Goal: Find specific page/section: Find specific page/section

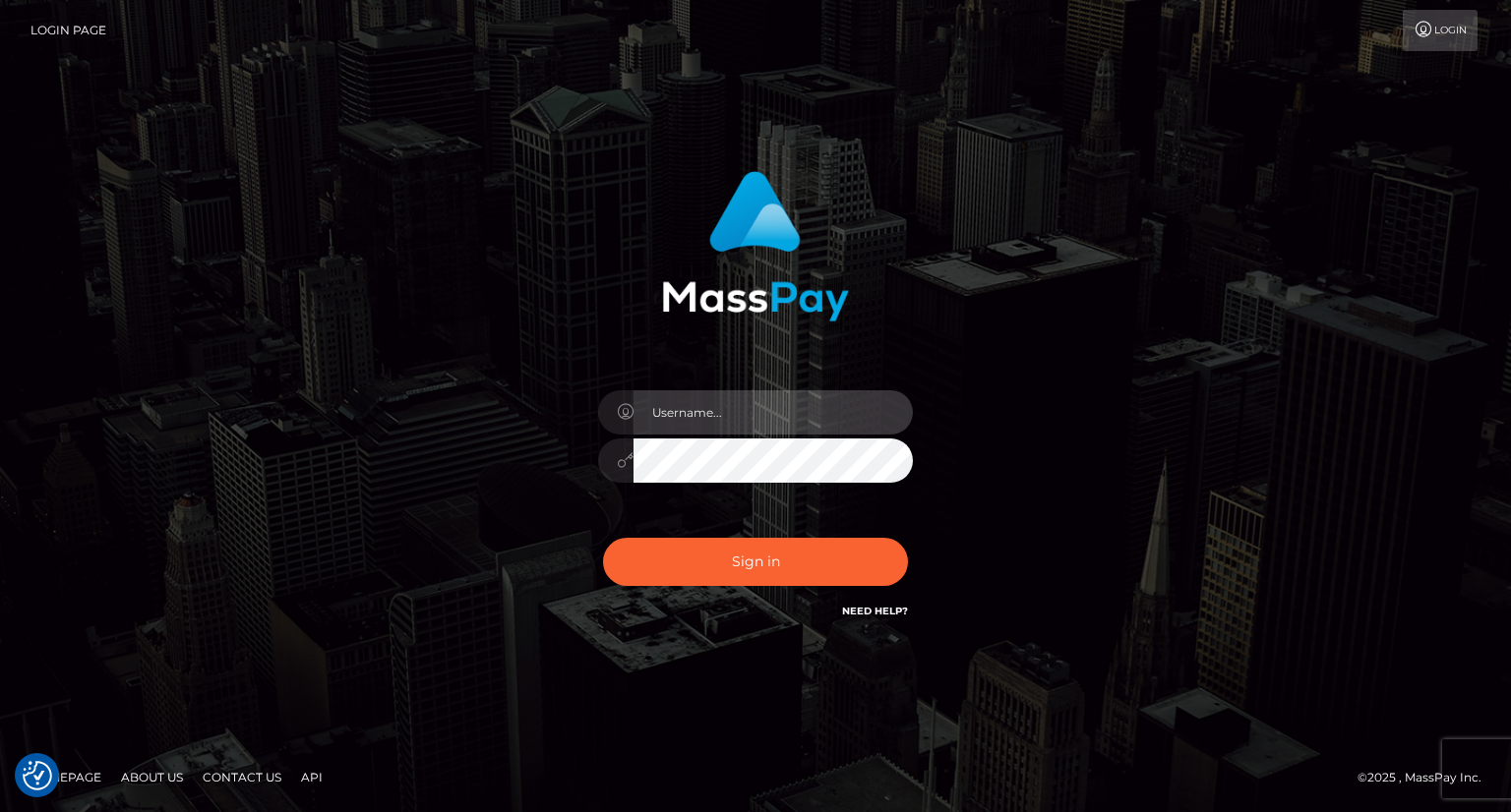
type input "carolina"
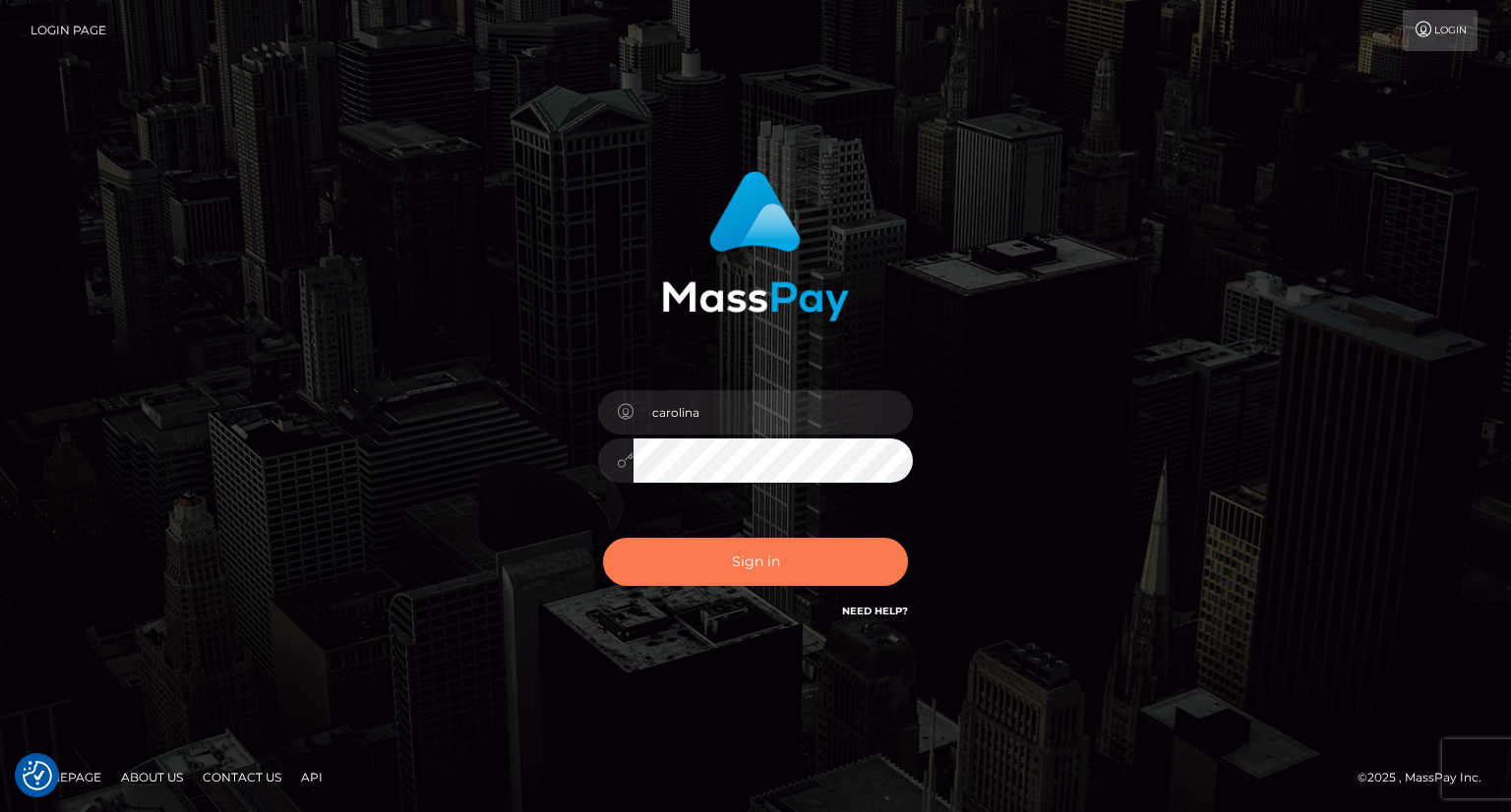
click at [789, 570] on button "Sign in" at bounding box center [756, 562] width 305 height 48
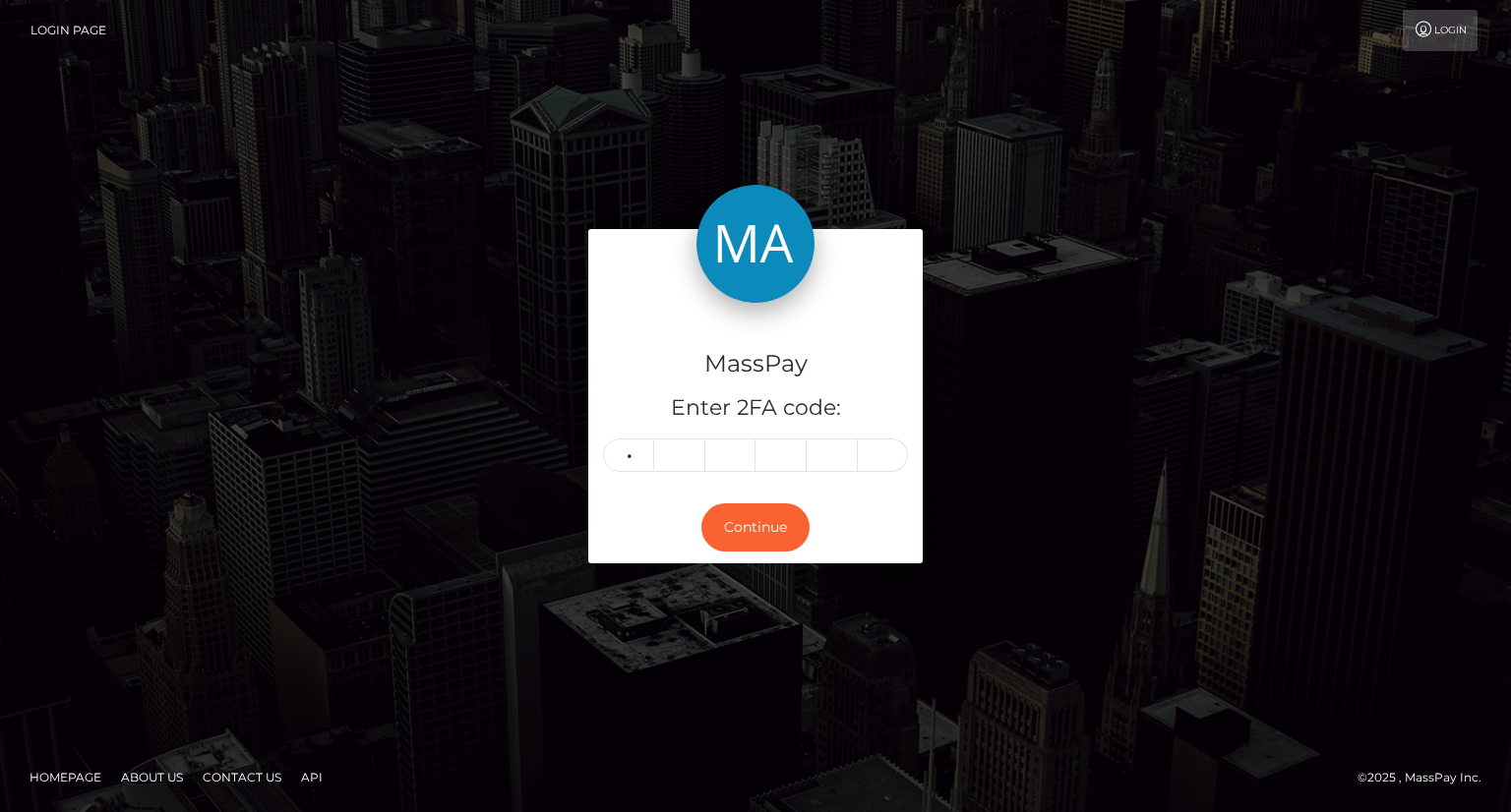
type input "7"
type input "9"
type input "7"
type input "3"
type input "4"
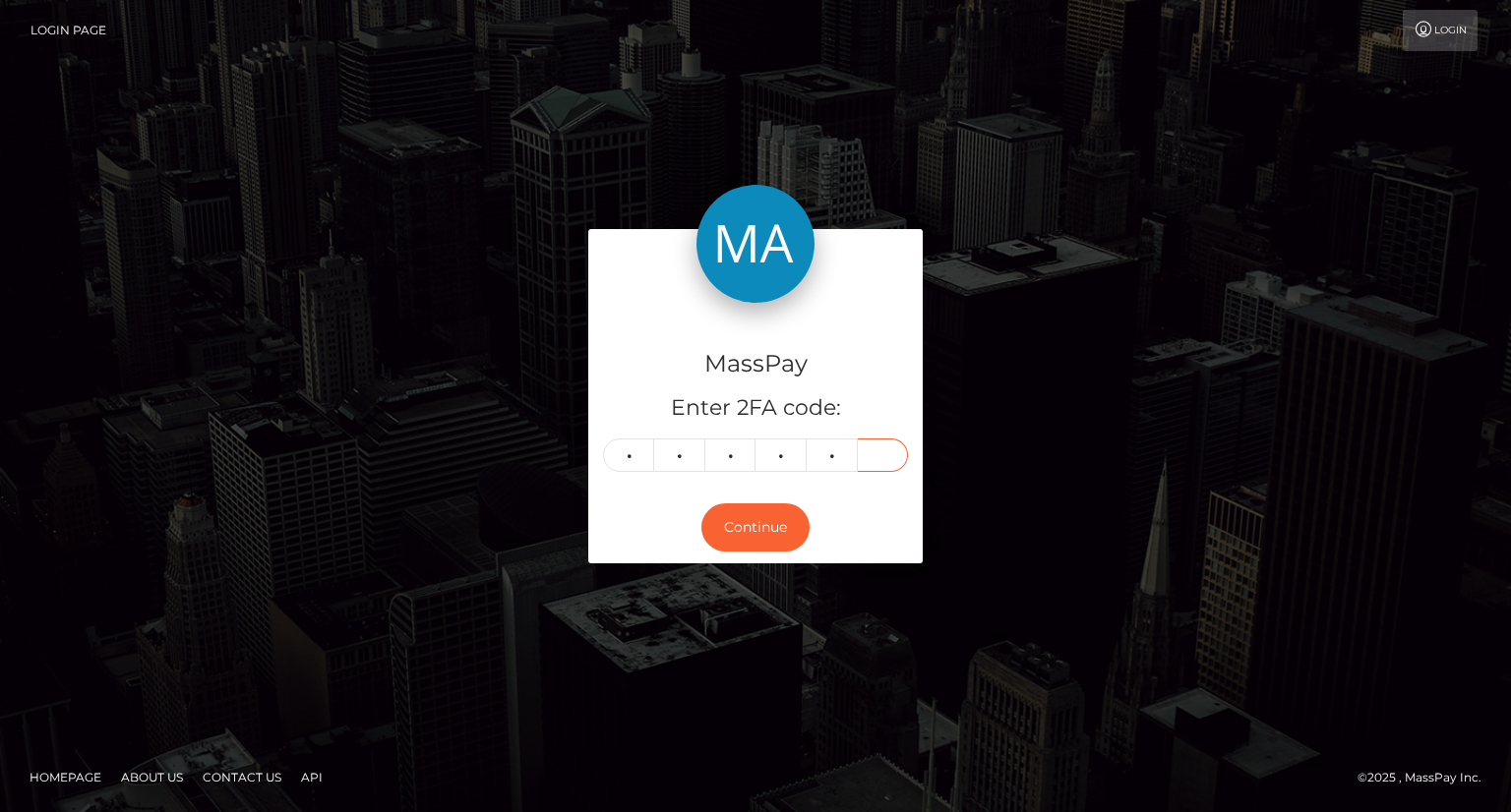
type input "2"
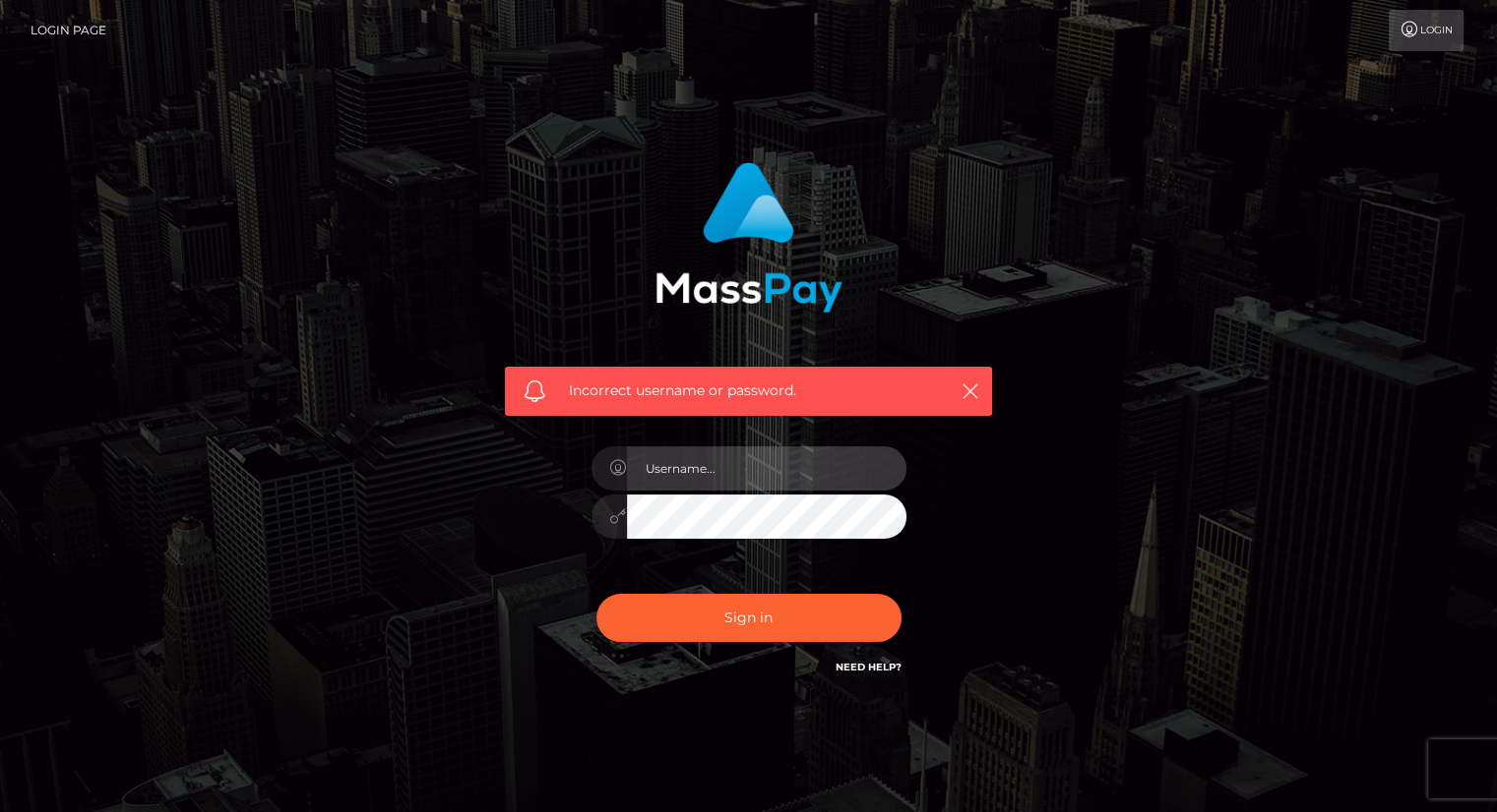
type input "carolina"
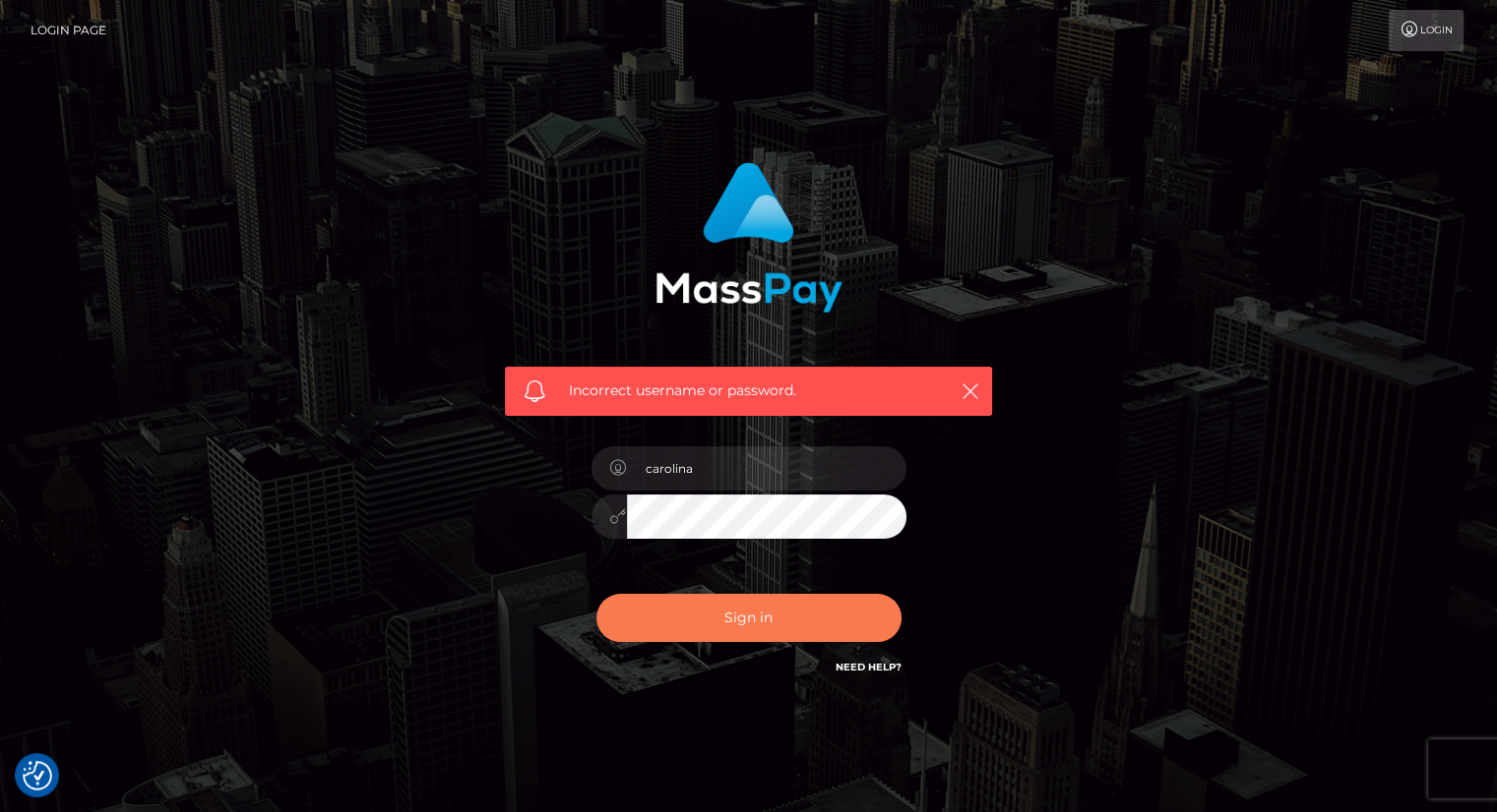
click at [727, 627] on button "Sign in" at bounding box center [748, 618] width 305 height 48
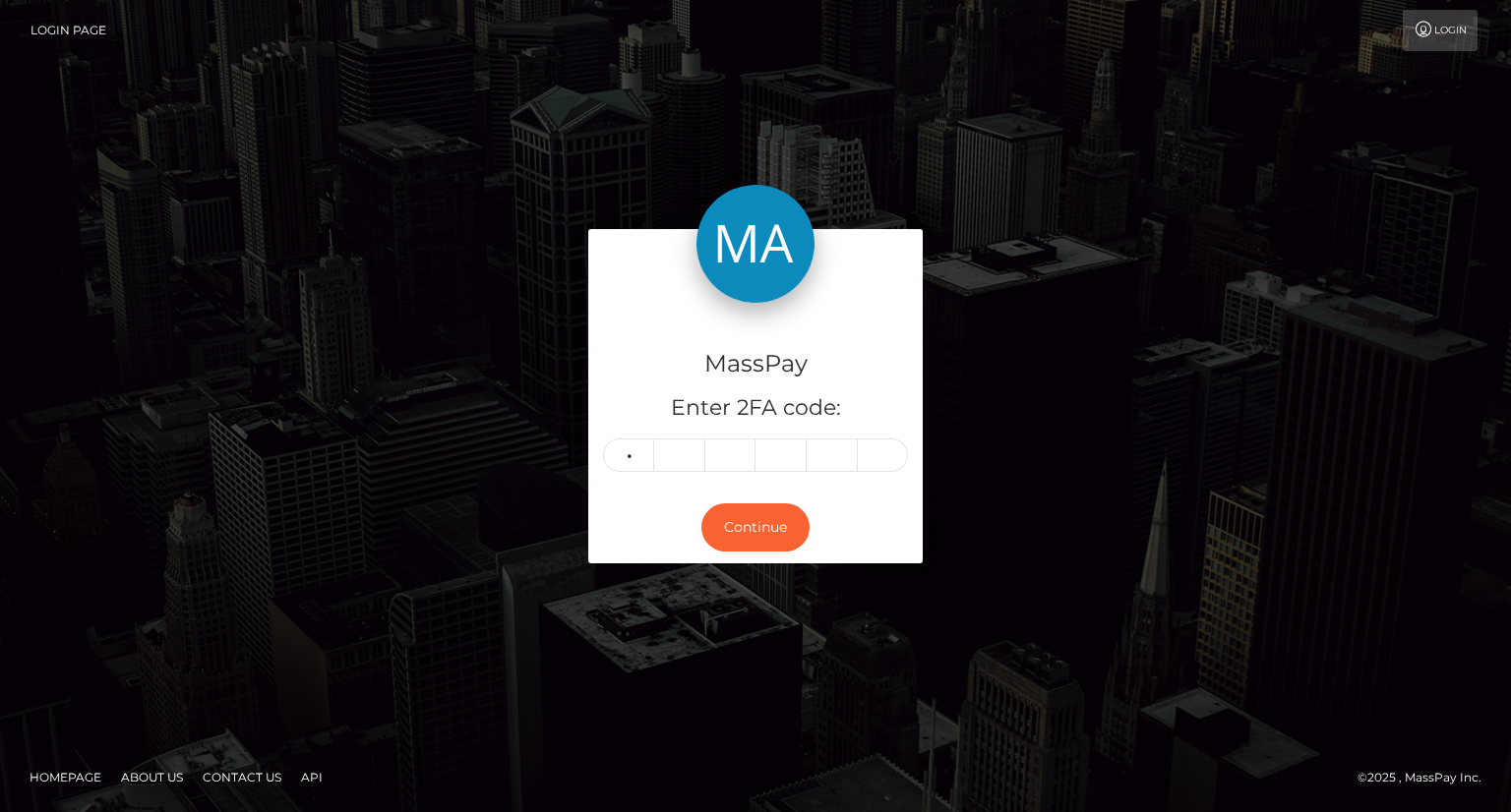
type input "7"
type input "8"
type input "7"
type input "3"
type input "4"
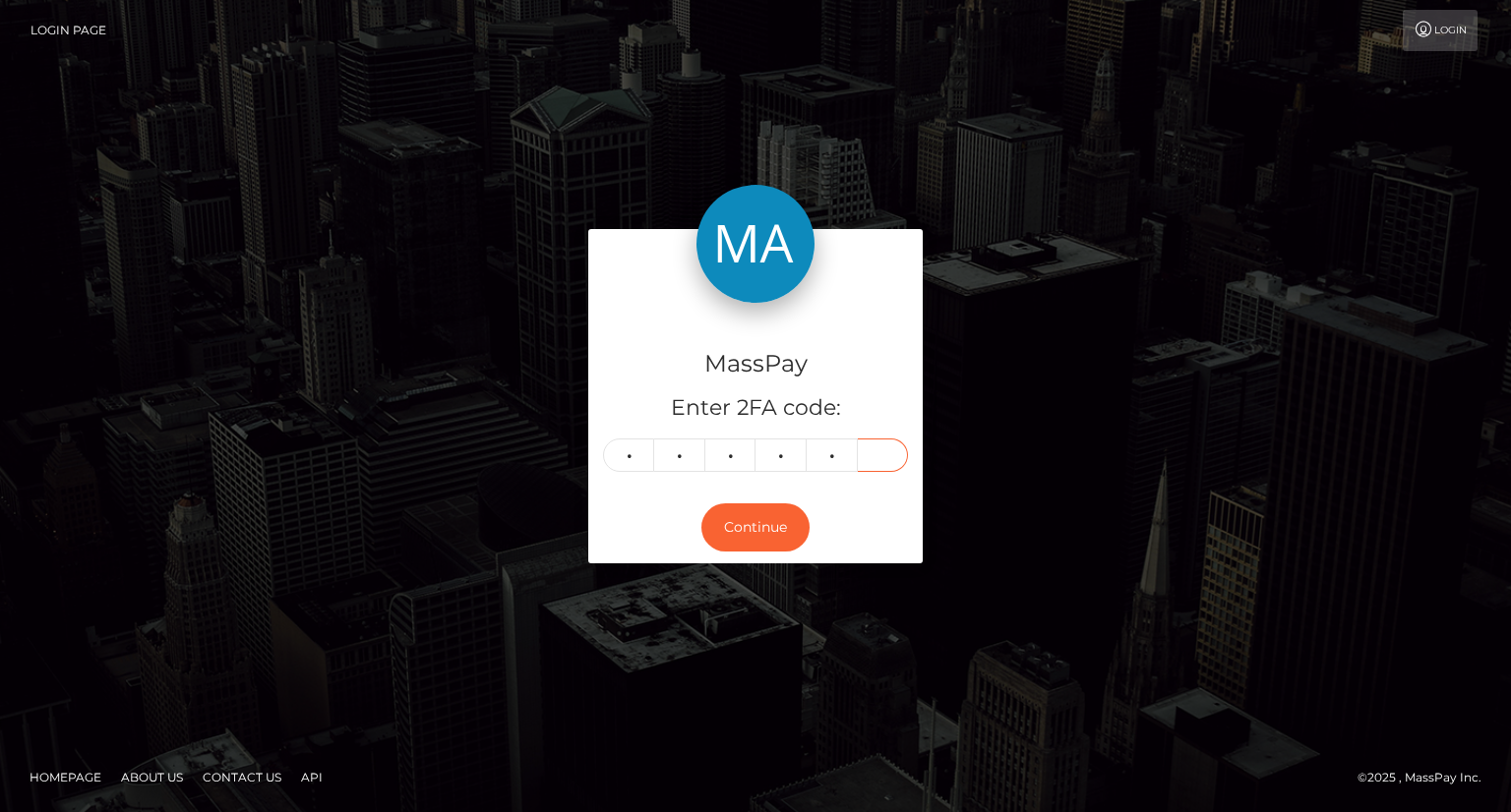
type input "2"
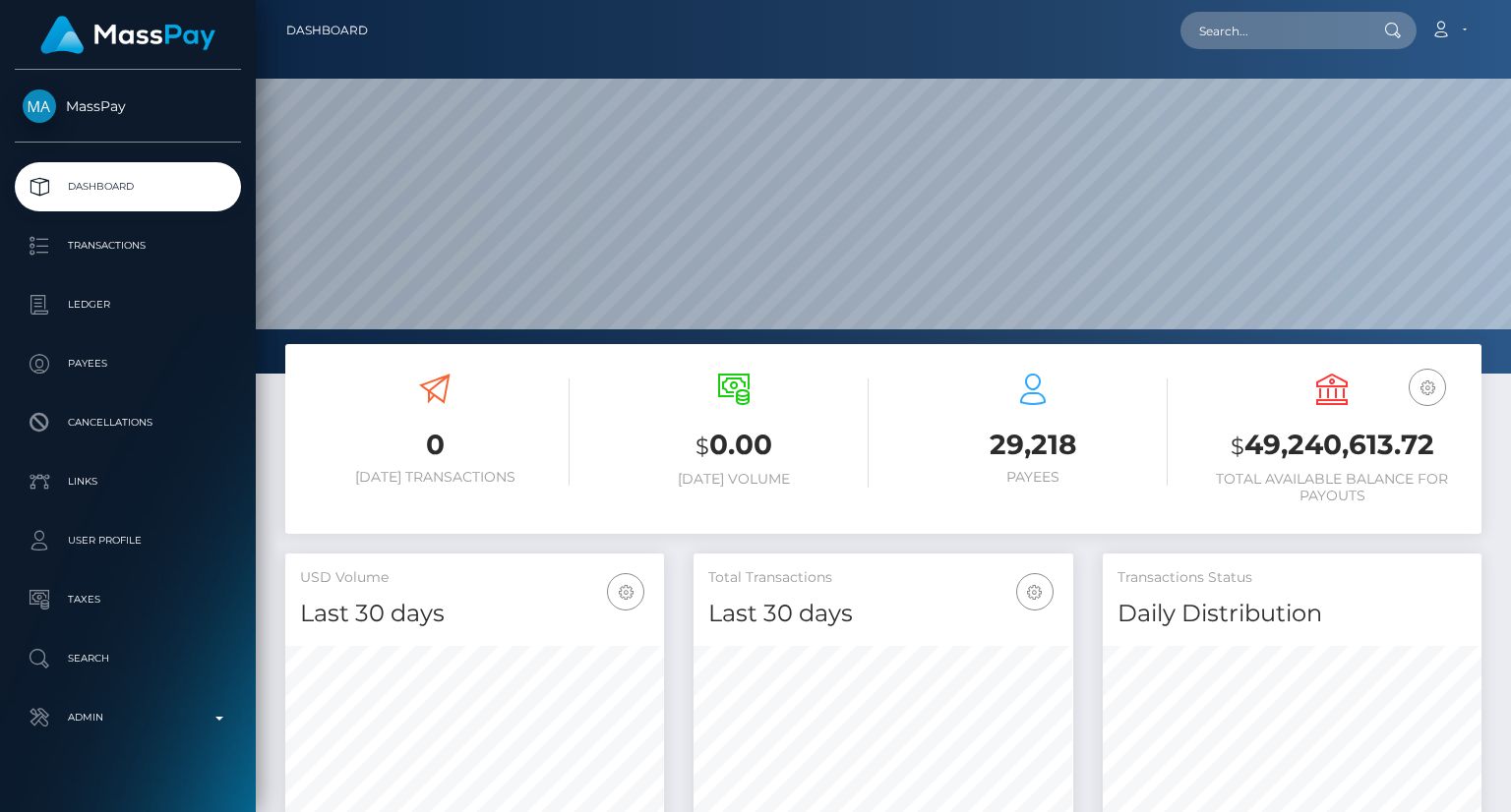
scroll to position [348, 378]
click at [1269, 29] on input "text" at bounding box center [1272, 30] width 185 height 37
paste input "poact_g62TLyHxDwmp"
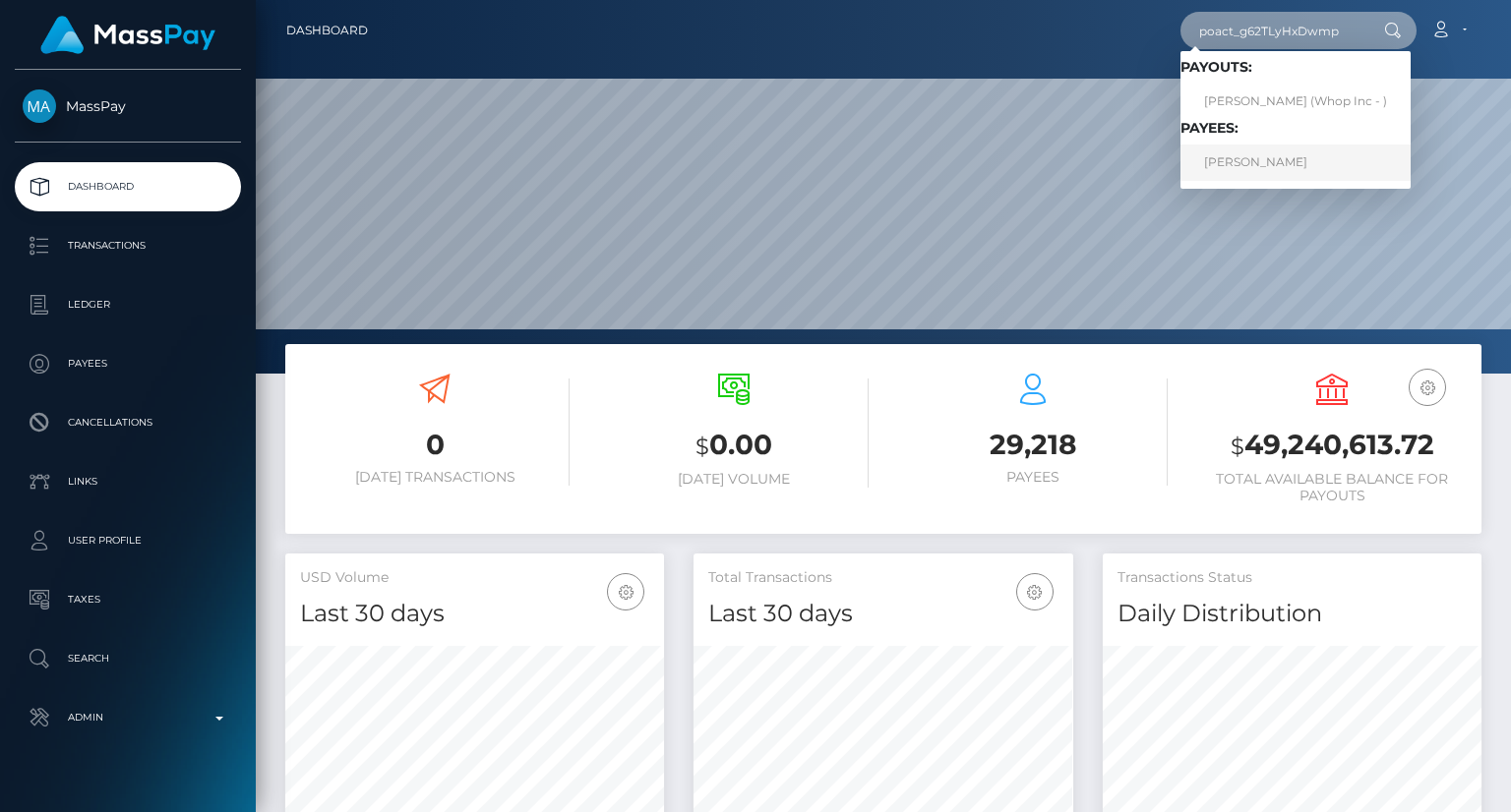
type input "poact_g62TLyHxDwmp"
click at [1290, 171] on link "SUZETE BRITO DIAS" at bounding box center [1295, 163] width 231 height 36
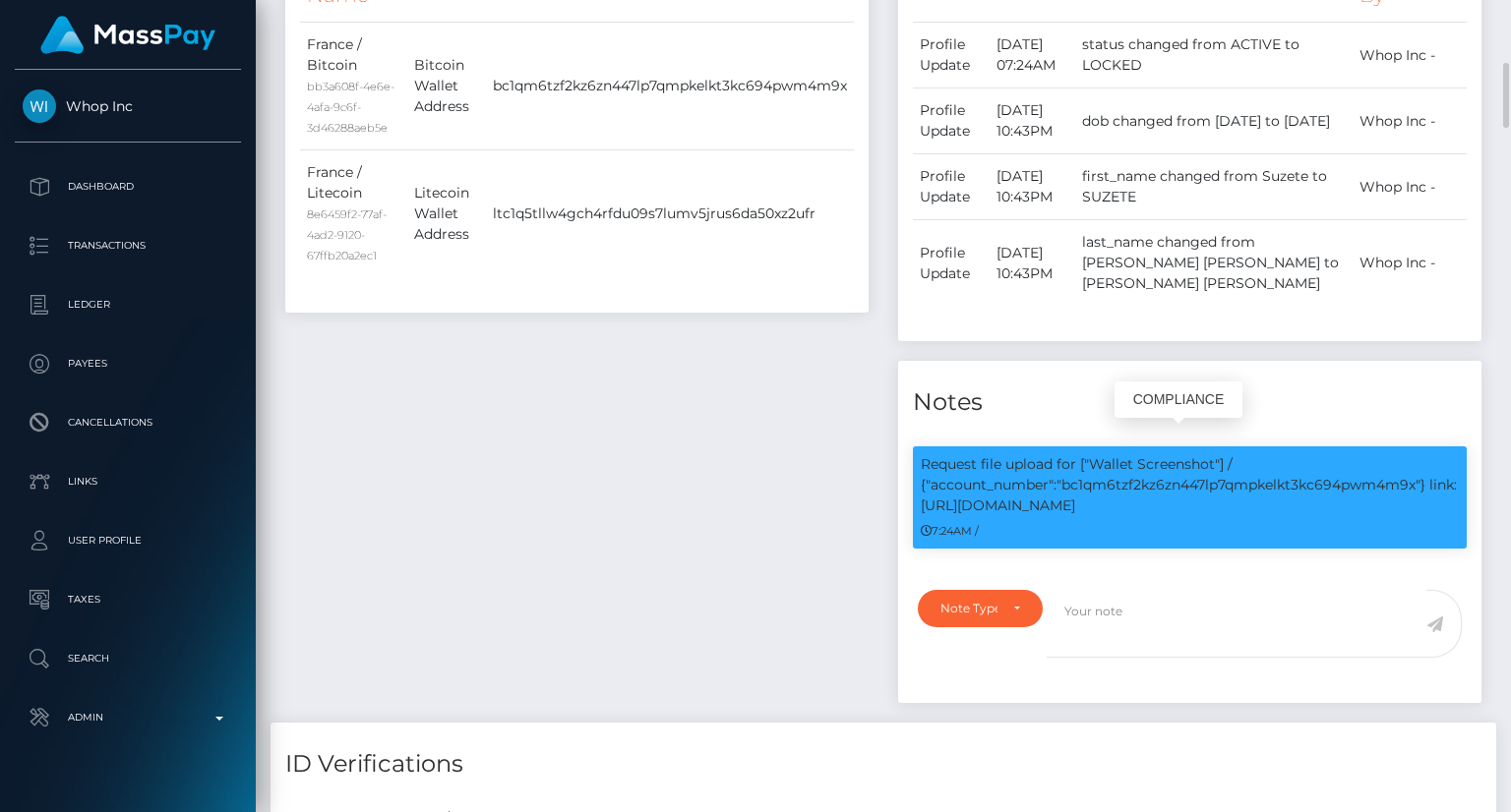
scroll to position [236, 378]
drag, startPoint x: 1130, startPoint y: 485, endPoint x: 925, endPoint y: 477, distance: 205.2
click at [920, 478] on div "Request file upload for ["Wallet Screenshot"] / {"account_number":"bc1qm6tzf2kz…" at bounding box center [1190, 498] width 554 height 103
copy p "link: https://l.maspay.io/clnH9"
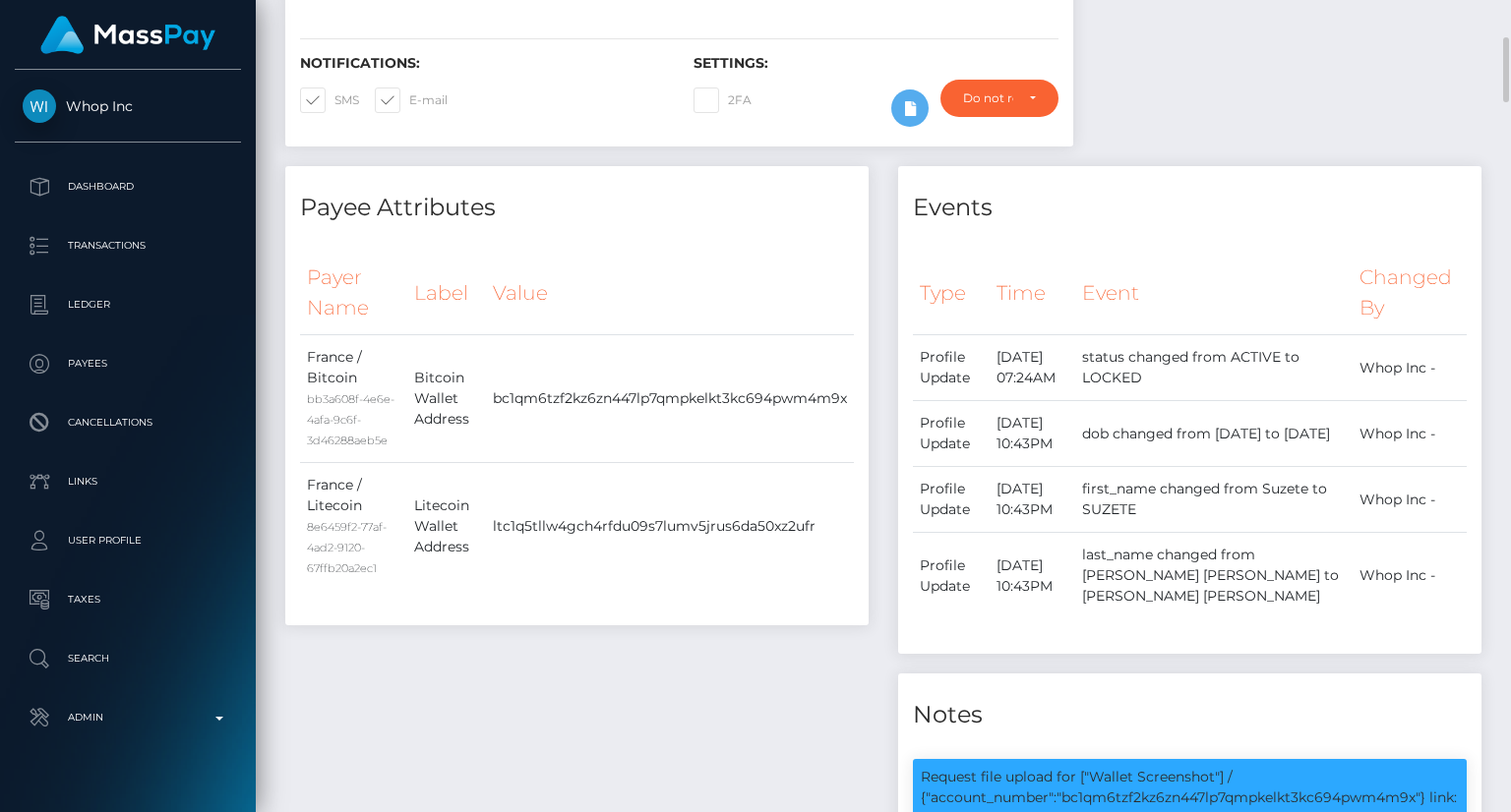
scroll to position [0, 0]
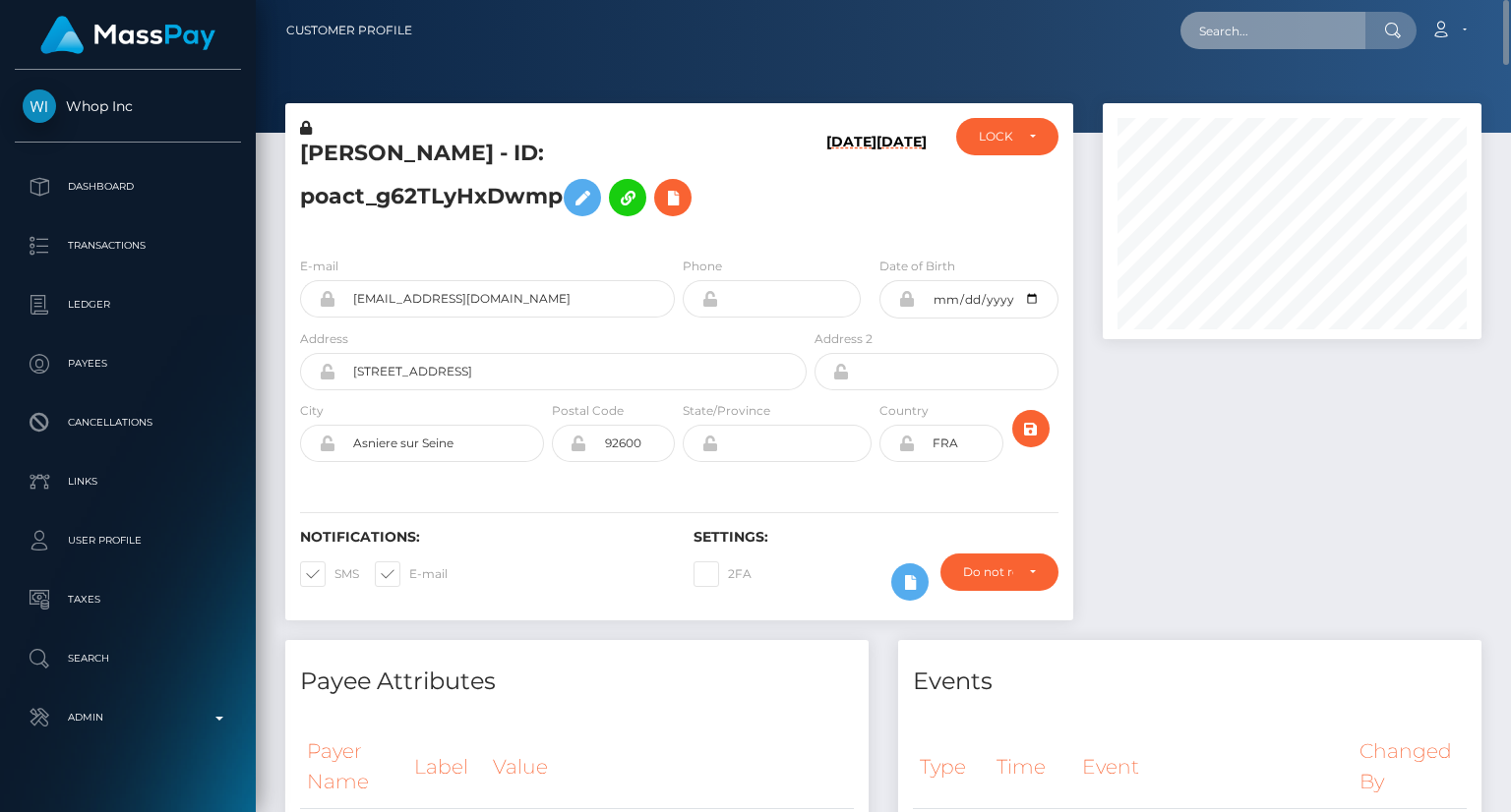
click at [1298, 12] on input "text" at bounding box center [1272, 30] width 185 height 37
paste input "MSPf2ea06ae77af94b"
type input "MSPf2ea06ae77af94b"
click at [1287, 35] on input "MSPf2ea06ae77af94b" at bounding box center [1272, 30] width 185 height 37
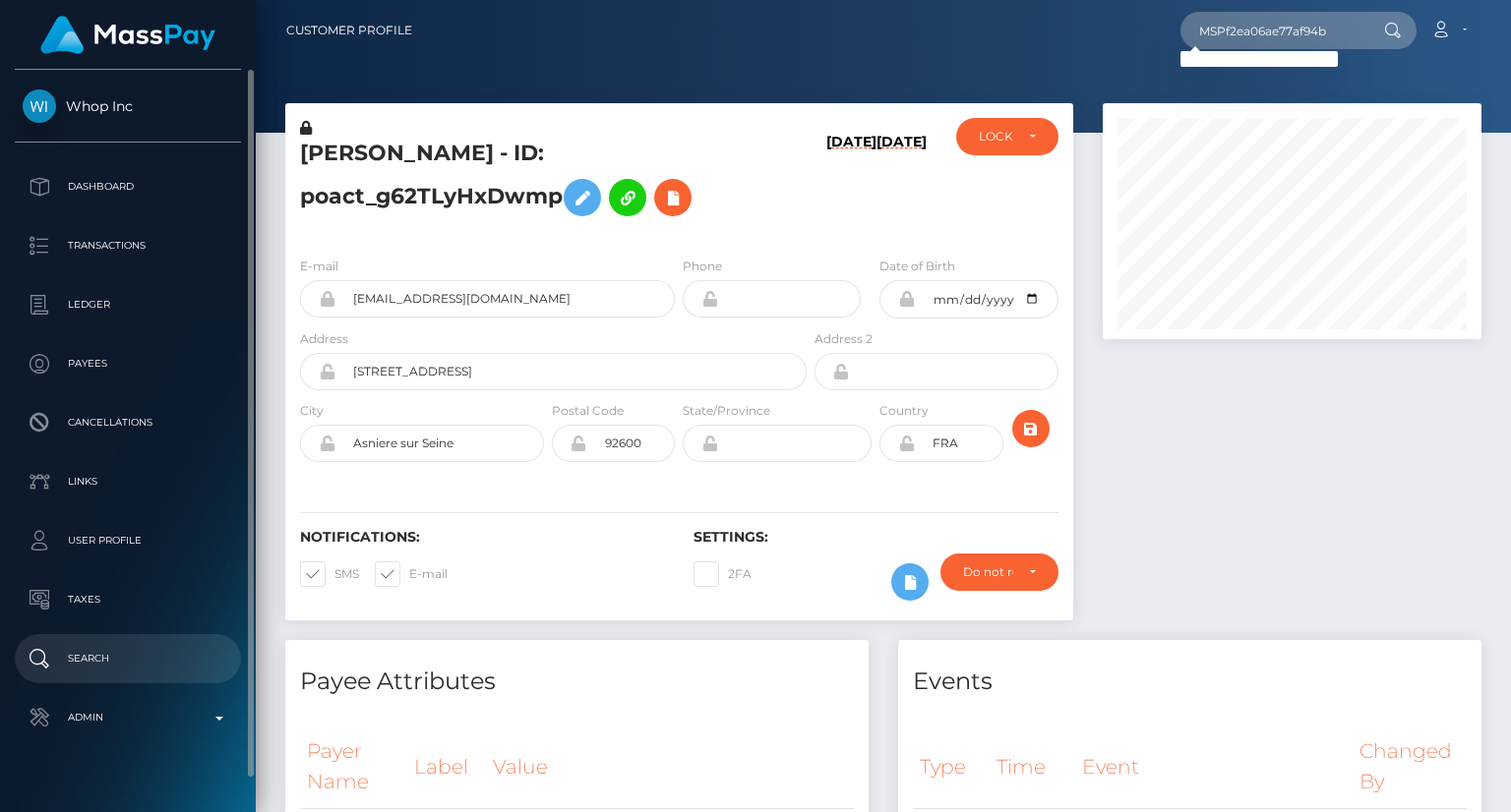
click at [82, 652] on p "Search" at bounding box center [128, 659] width 211 height 30
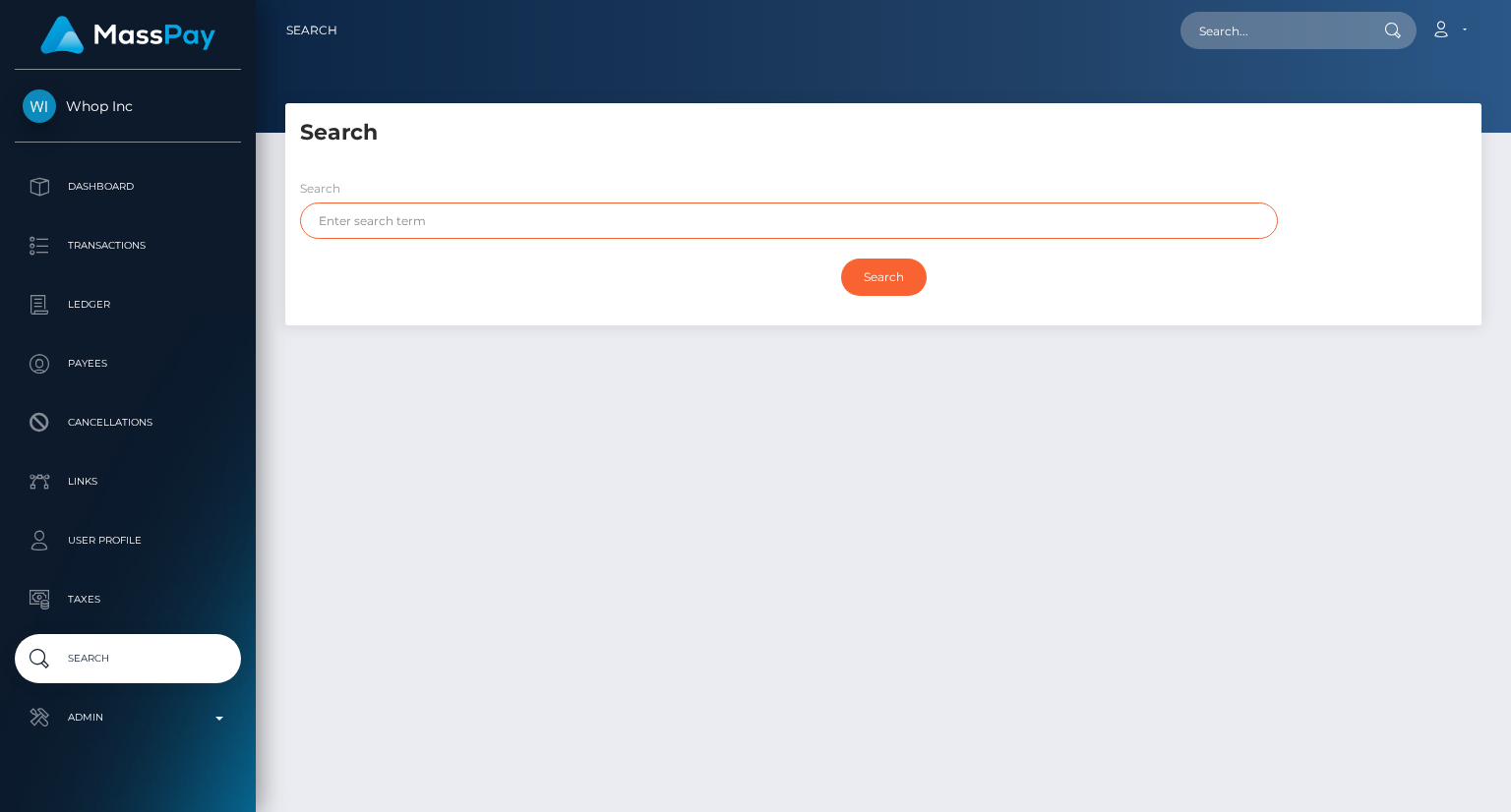
click at [428, 229] on input "text" at bounding box center [789, 220] width 978 height 36
paste input "HASNAIN"
type input "HASNAIN"
click at [905, 290] on input "Search" at bounding box center [884, 276] width 86 height 37
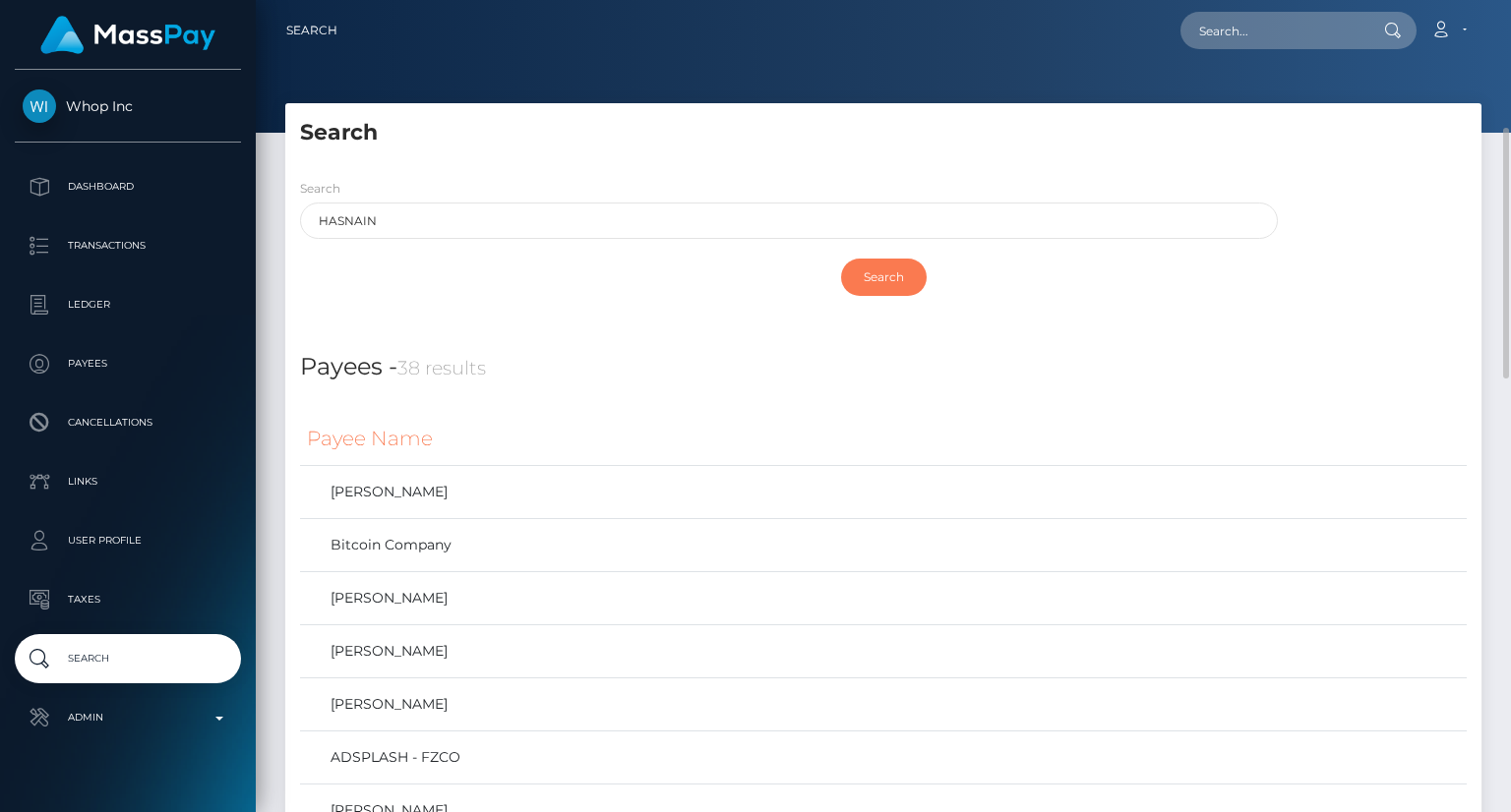
scroll to position [99, 0]
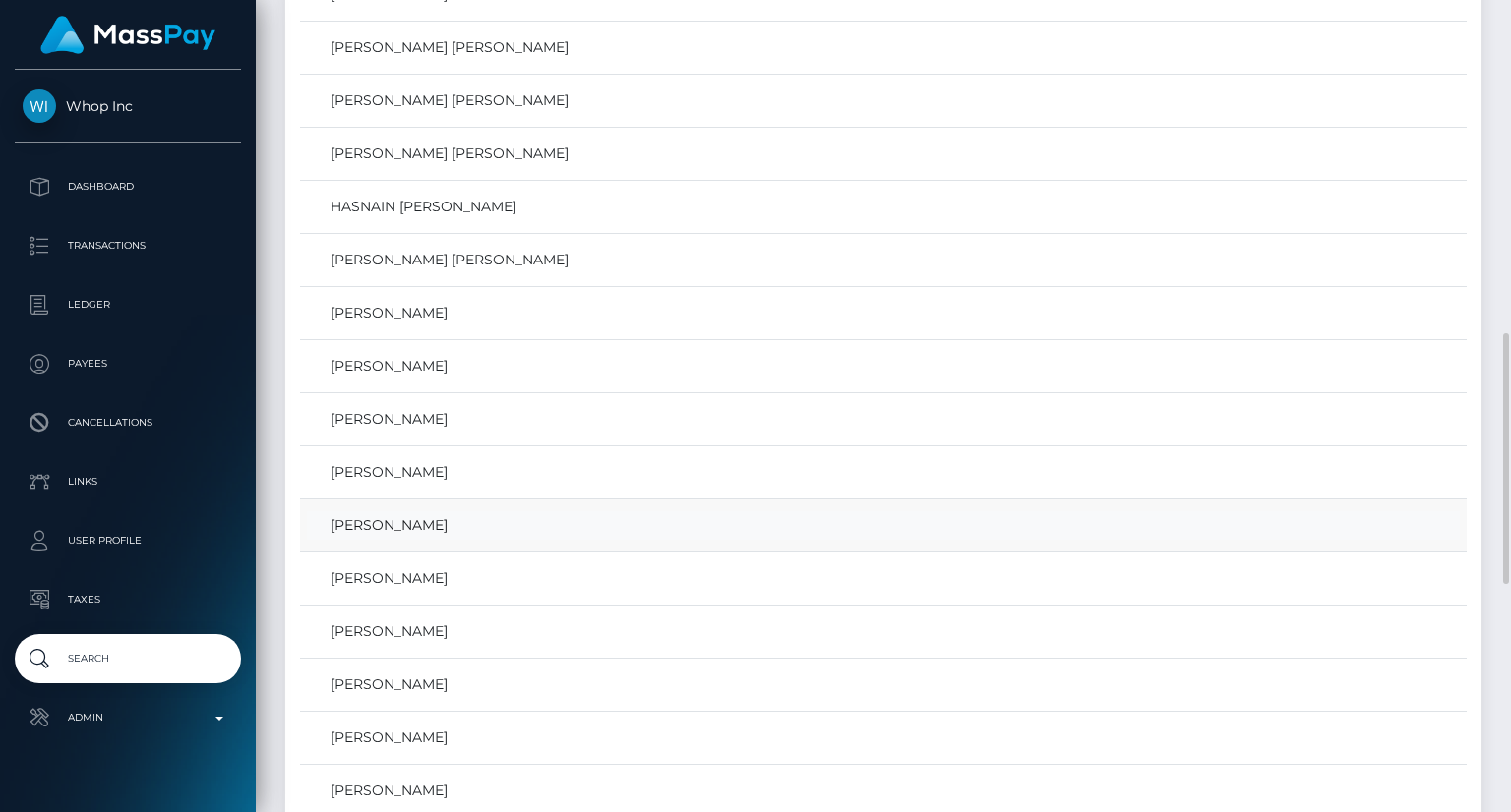
scroll to position [1180, 0]
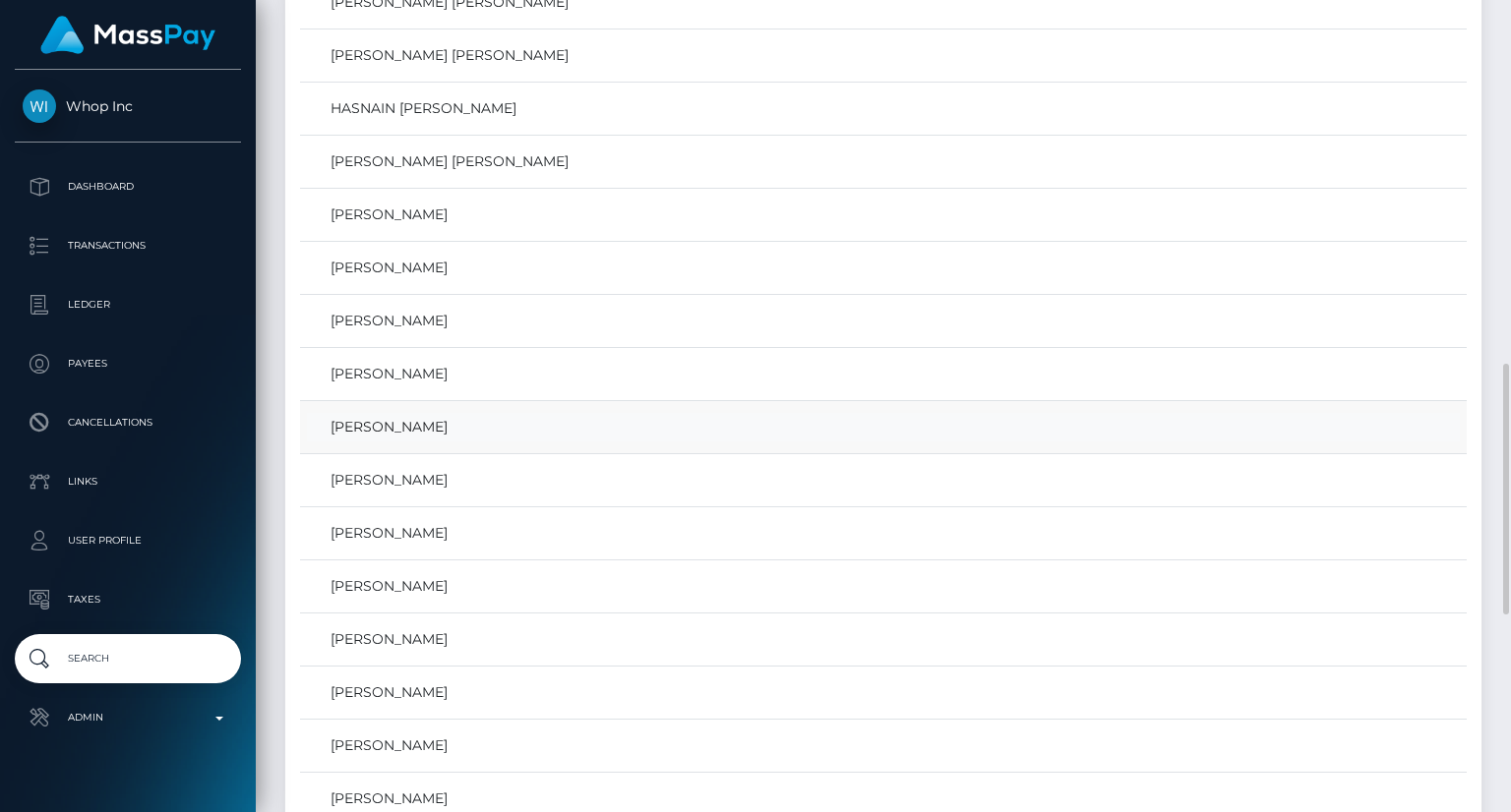
click at [580, 429] on link "MUHAMMAD HASNAIN Hasnain" at bounding box center [884, 427] width 1154 height 29
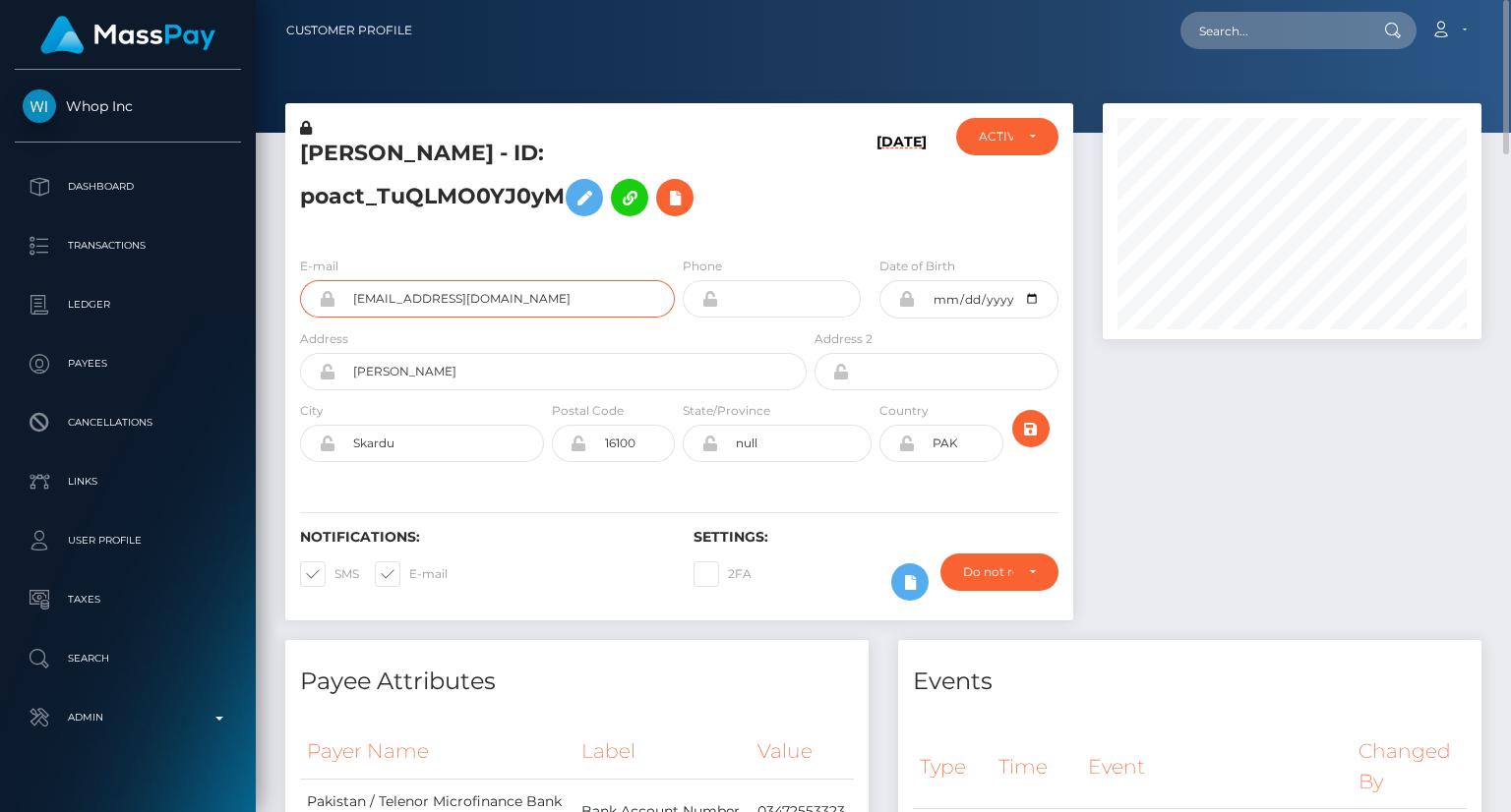
click at [486, 294] on input "shandymariane@gmail.com" at bounding box center [505, 298] width 339 height 37
drag, startPoint x: 447, startPoint y: 156, endPoint x: 312, endPoint y: 148, distance: 135.2
click at [307, 154] on h5 "MUHAMMAD HASNAIN Hasnain - ID: poact_TuQLMO0YJ0yM" at bounding box center [548, 183] width 496 height 88
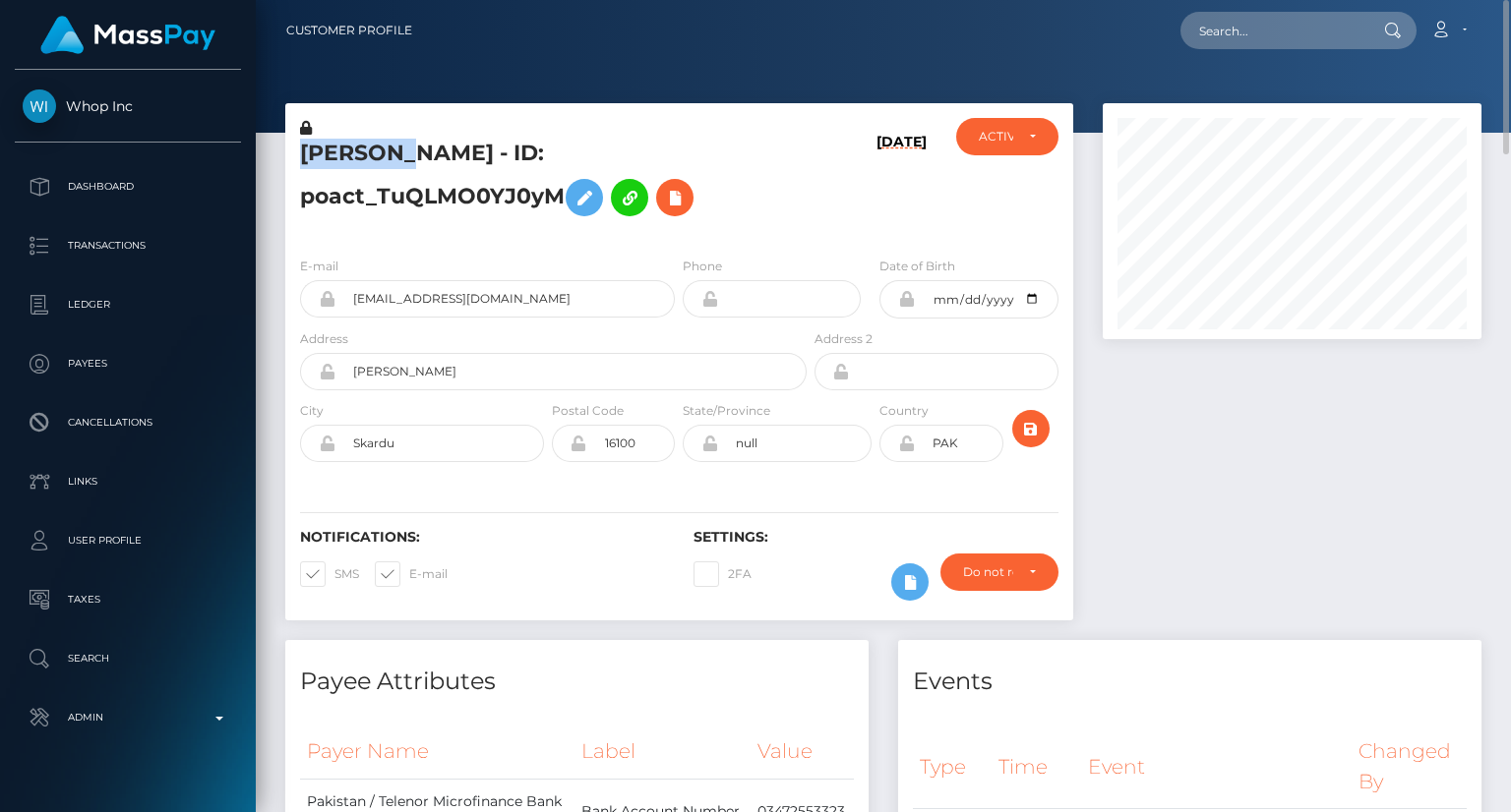
copy h5 "MUHAMMAD"
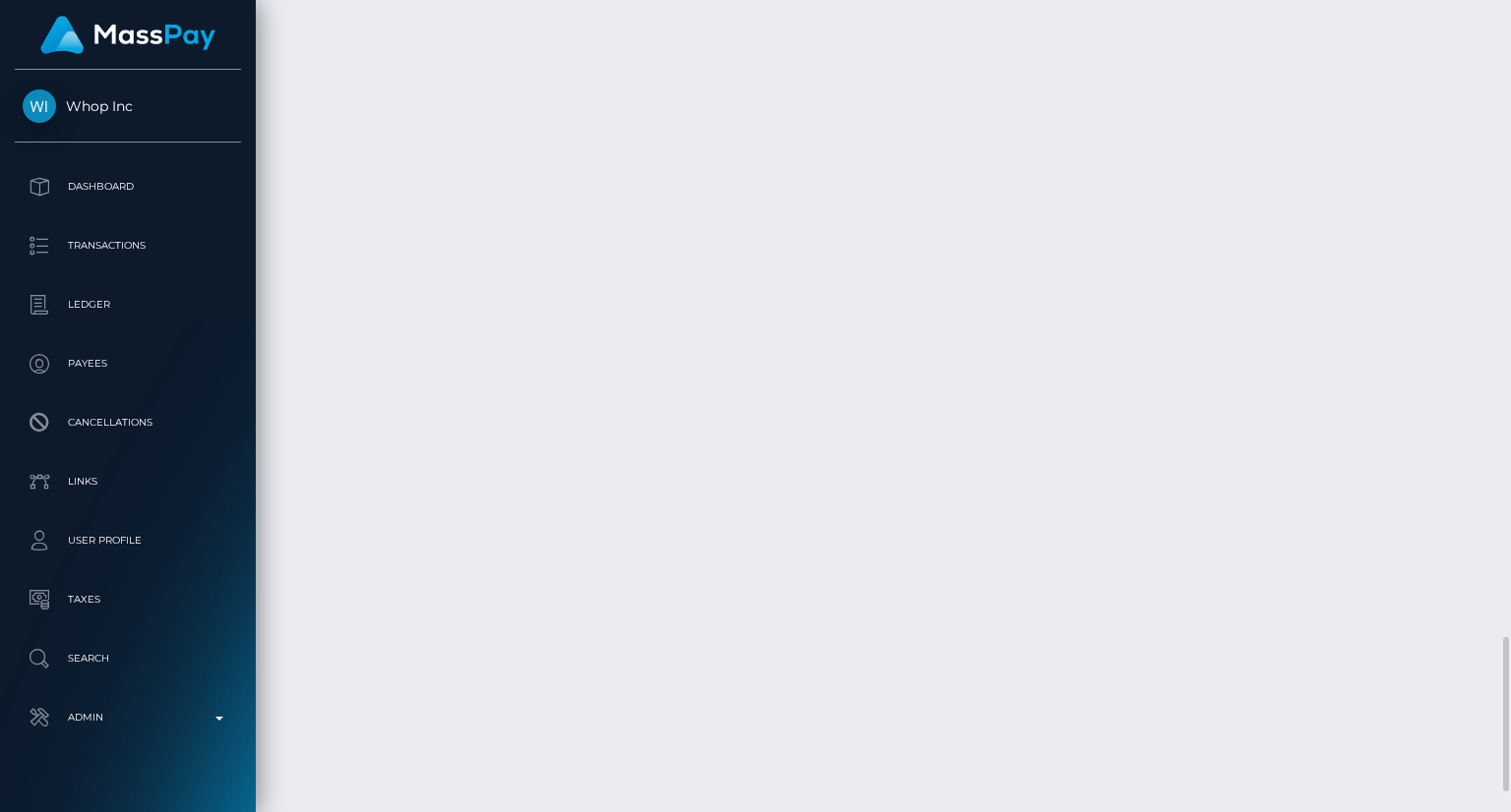
scroll to position [3450, 0]
drag, startPoint x: 1102, startPoint y: 629, endPoint x: 1077, endPoint y: 597, distance: 40.6
copy td "$24.19 USD"
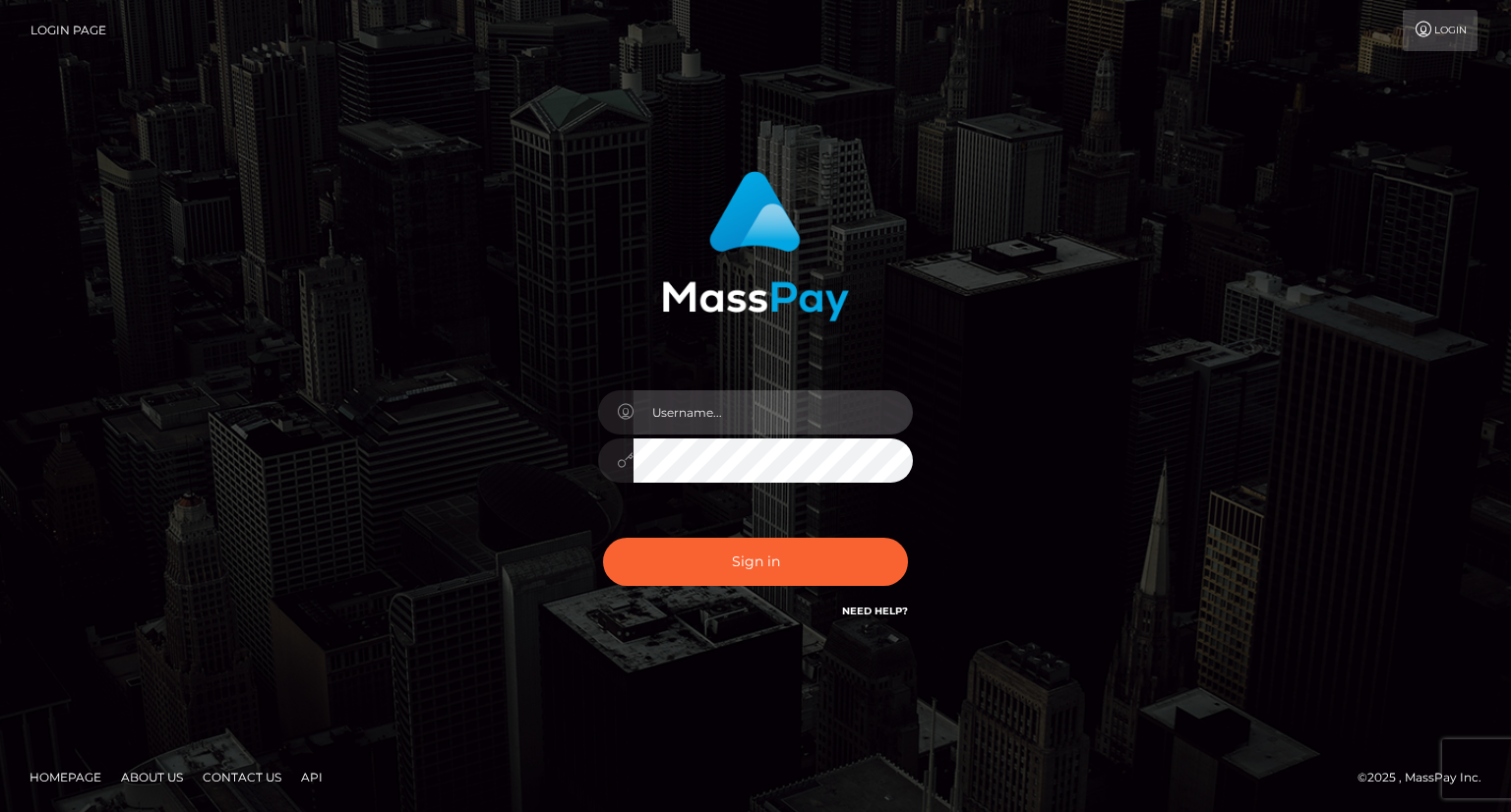
type input "carolina"
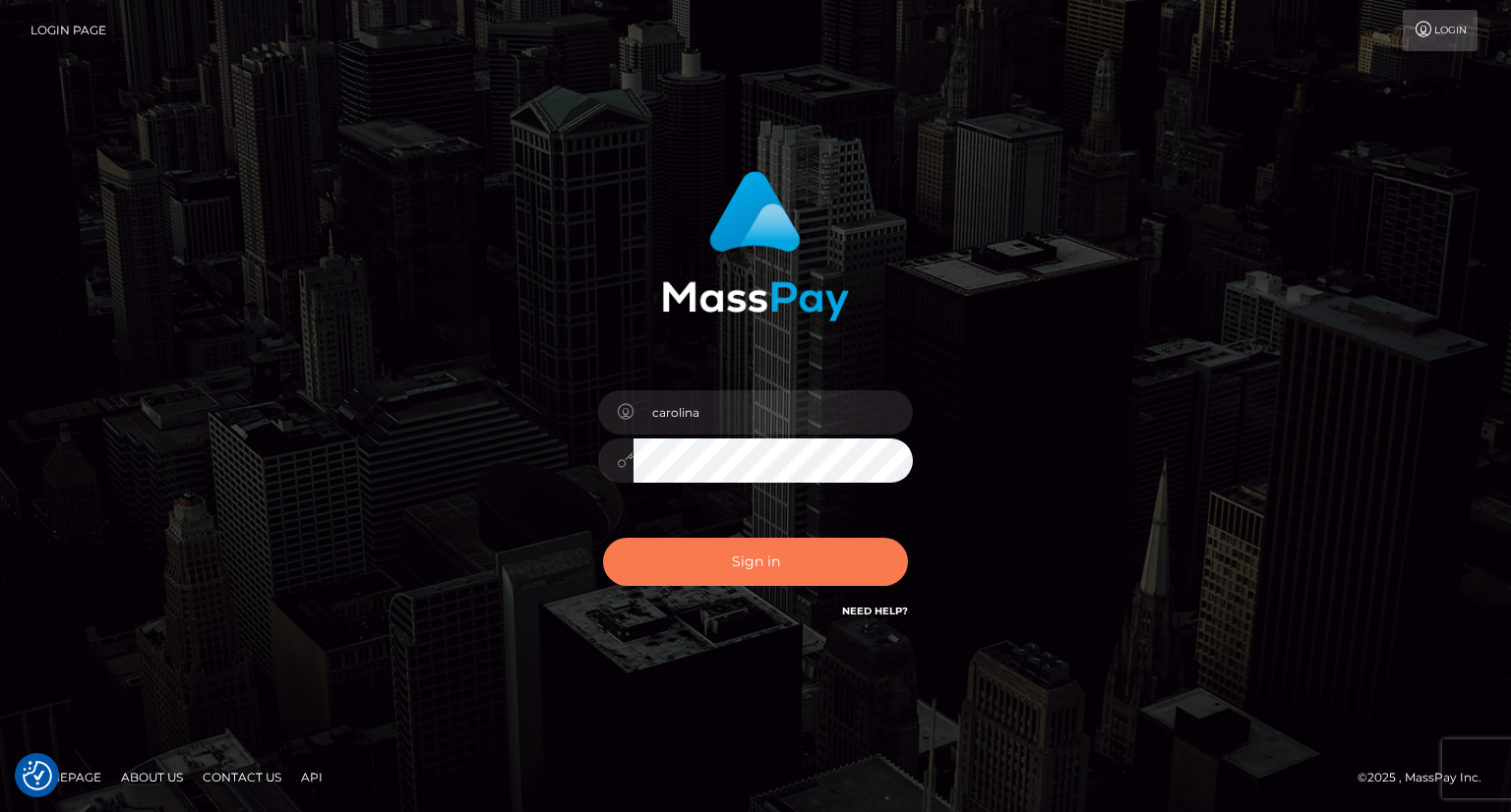
click at [841, 565] on button "Sign in" at bounding box center [756, 562] width 305 height 48
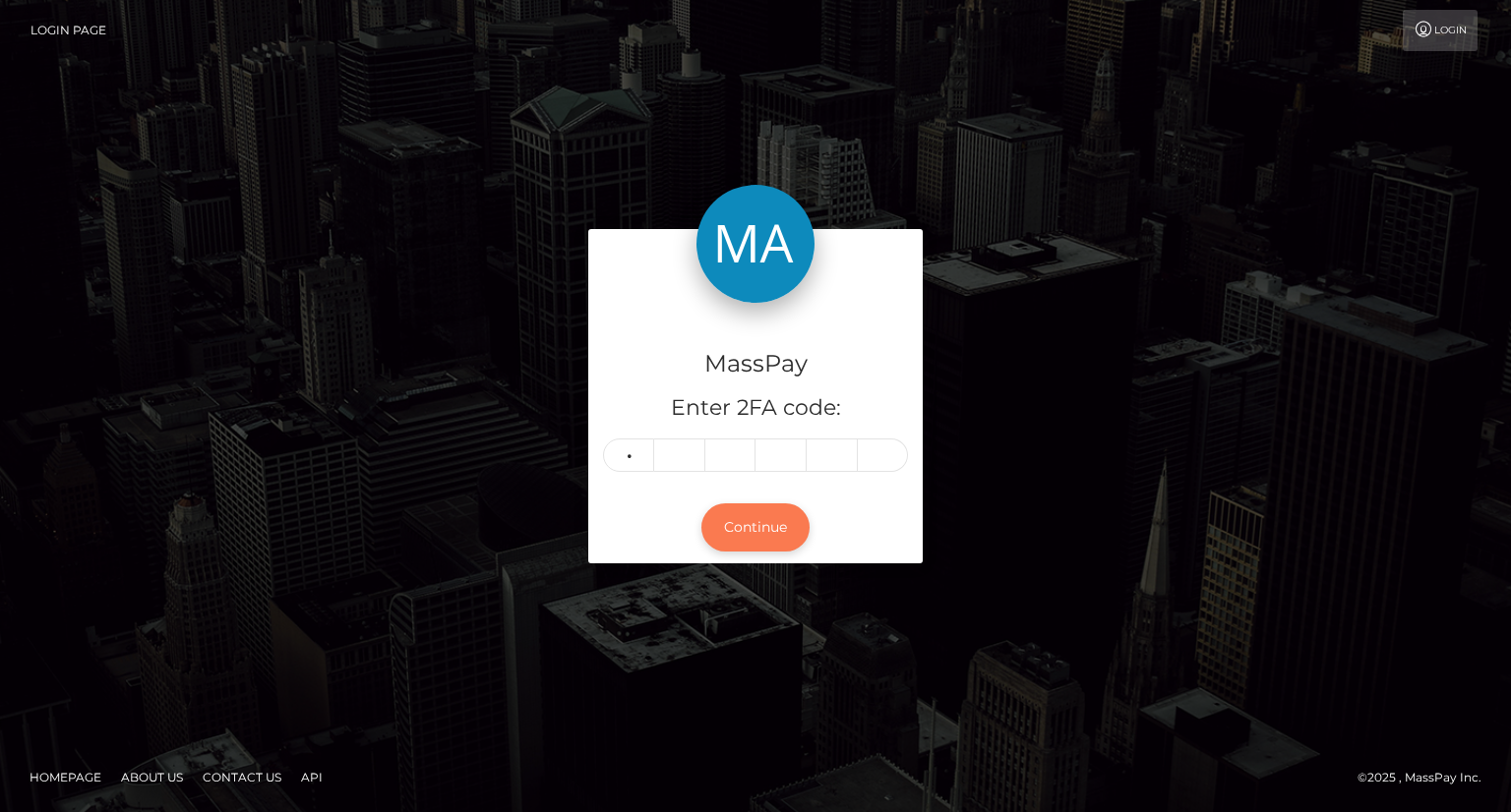
type input "4"
type input "7"
type input "4"
type input "6"
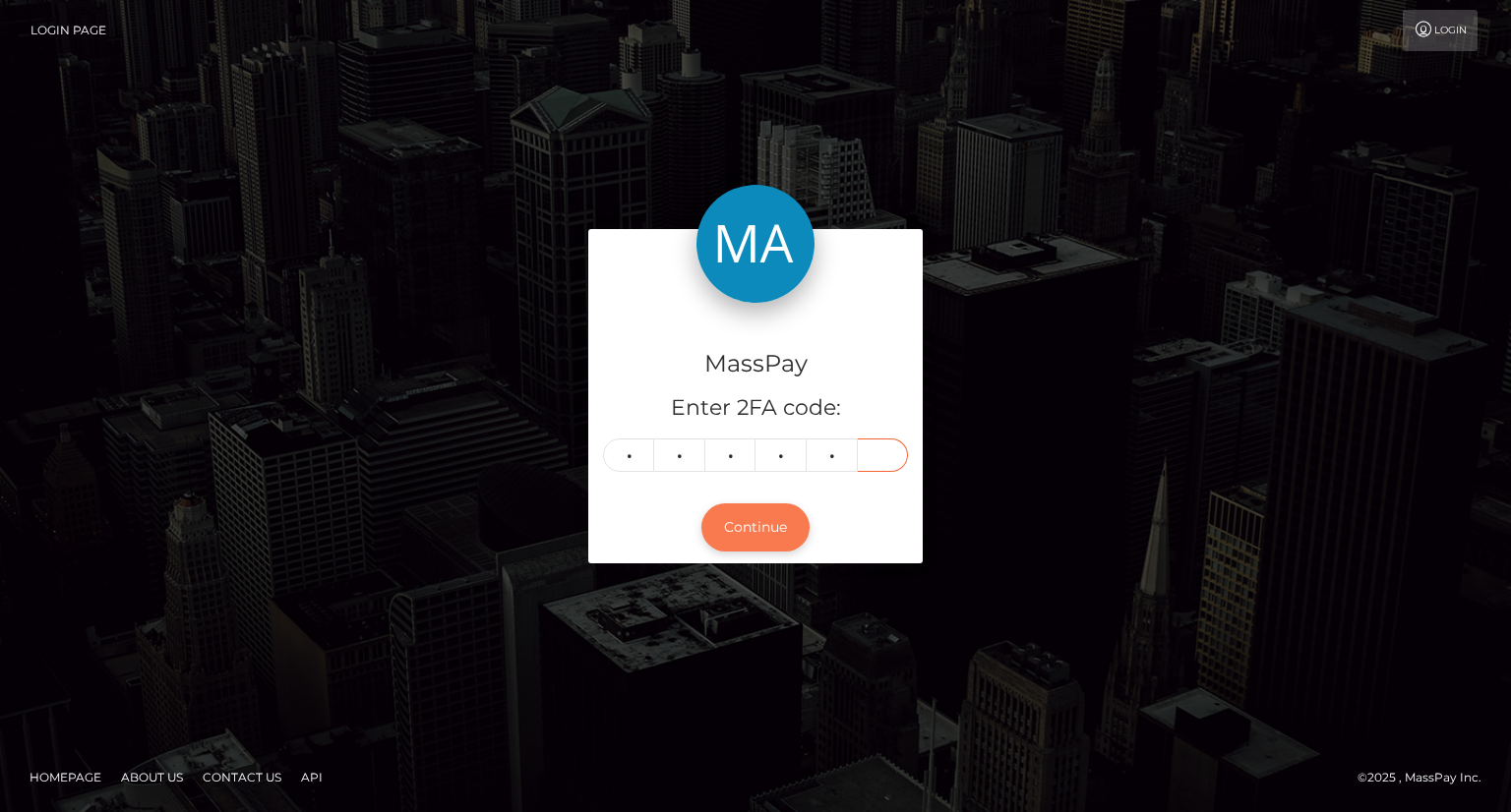
type input "5"
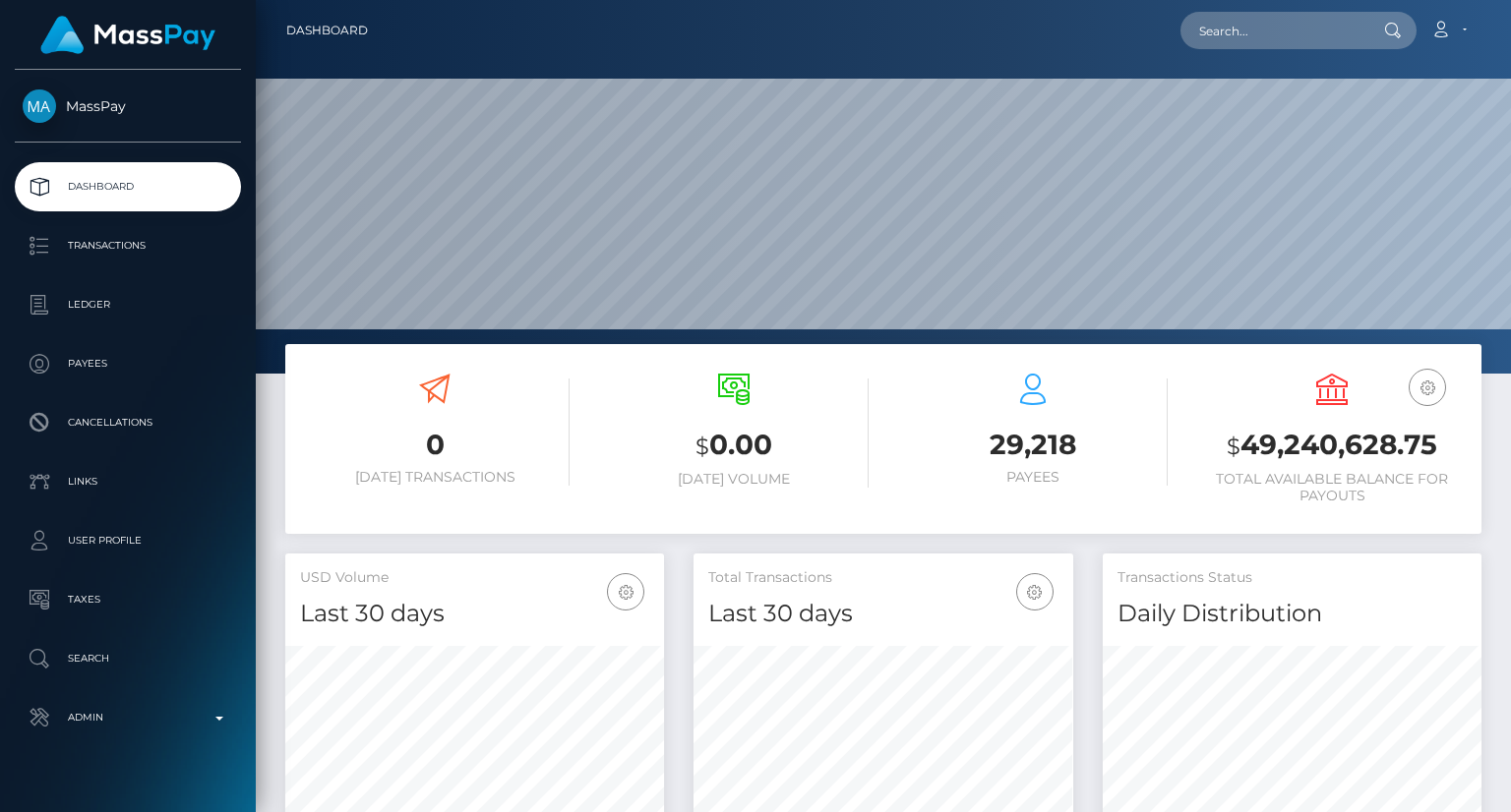
scroll to position [348, 378]
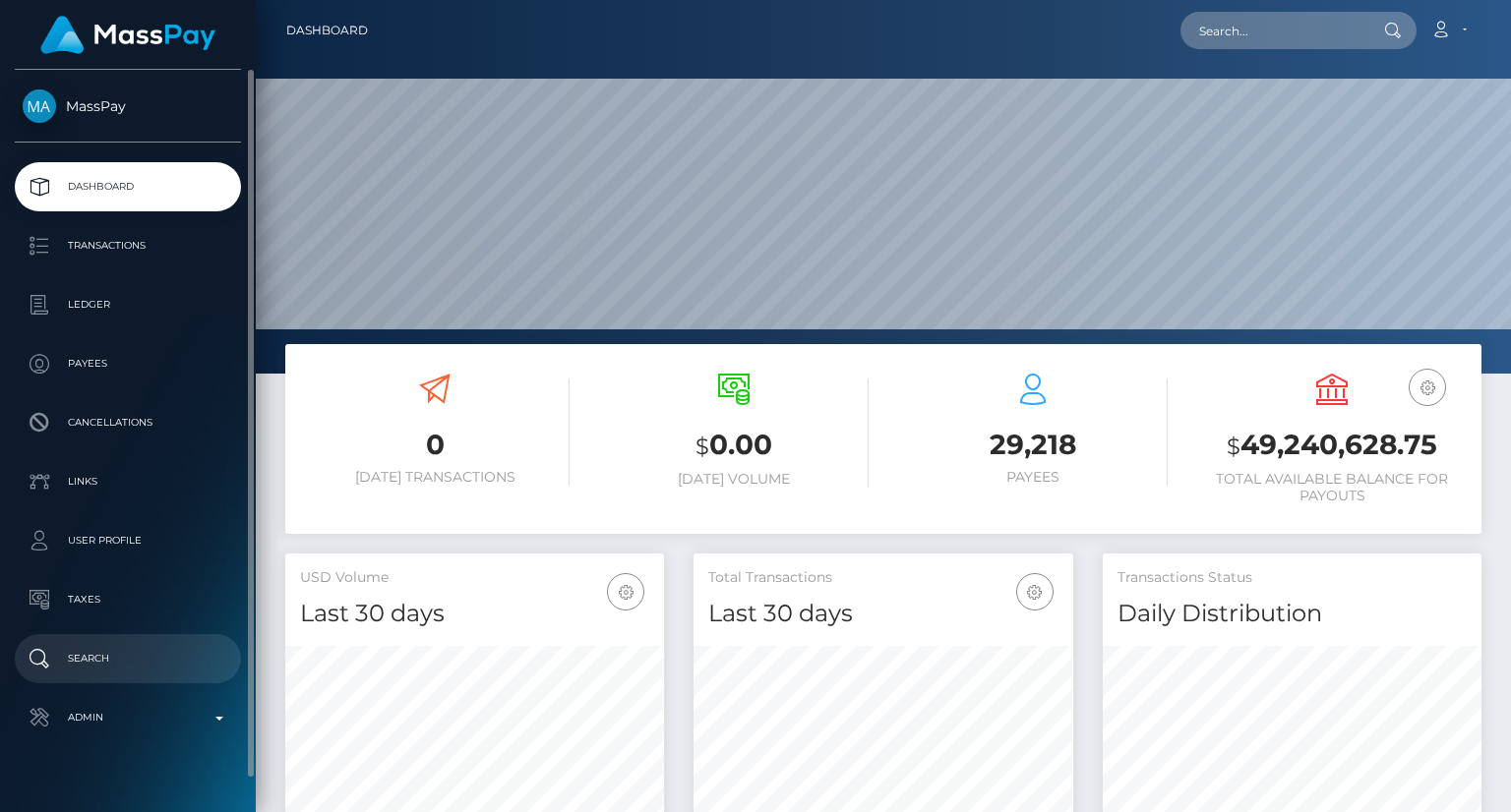
click at [122, 663] on p "Search" at bounding box center [128, 659] width 211 height 30
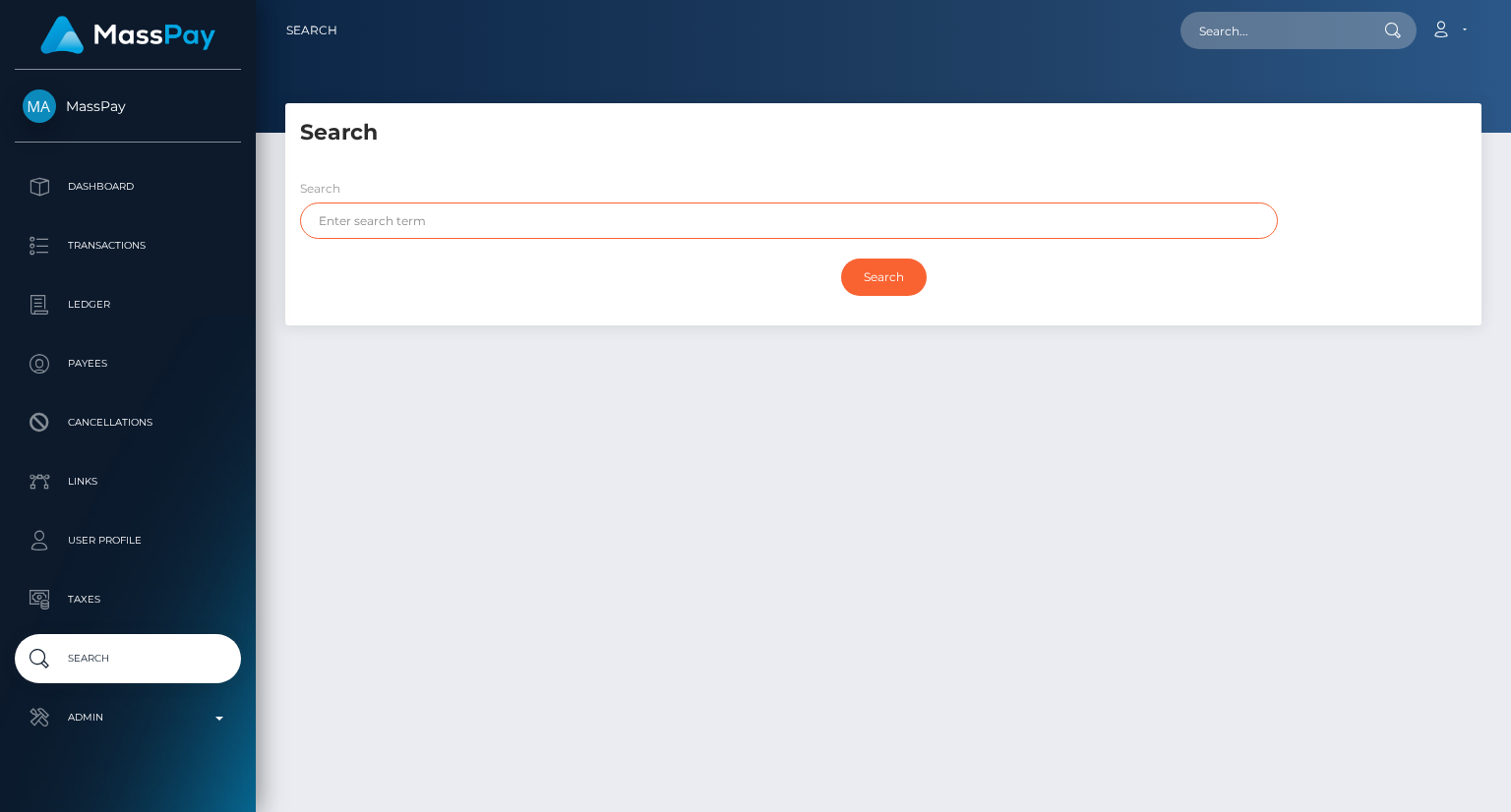
click at [393, 204] on input "text" at bounding box center [789, 220] width 978 height 36
paste input "HASNAIN"
type input "HASNAIN"
click at [890, 269] on input "Search" at bounding box center [884, 276] width 86 height 37
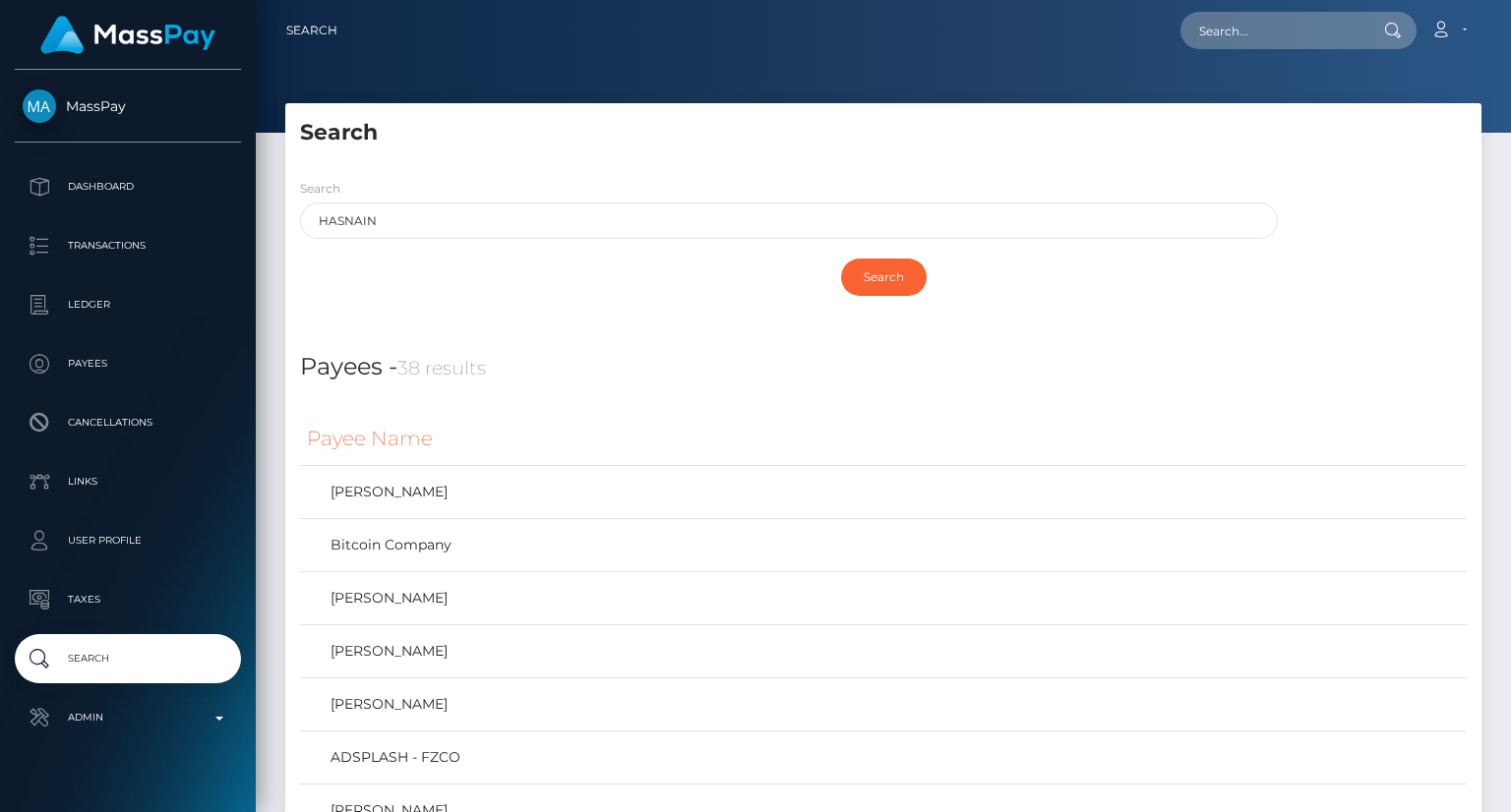
click at [1297, 36] on input "text" at bounding box center [1272, 30] width 185 height 37
paste input "[EMAIL_ADDRESS][DOMAIN_NAME]"
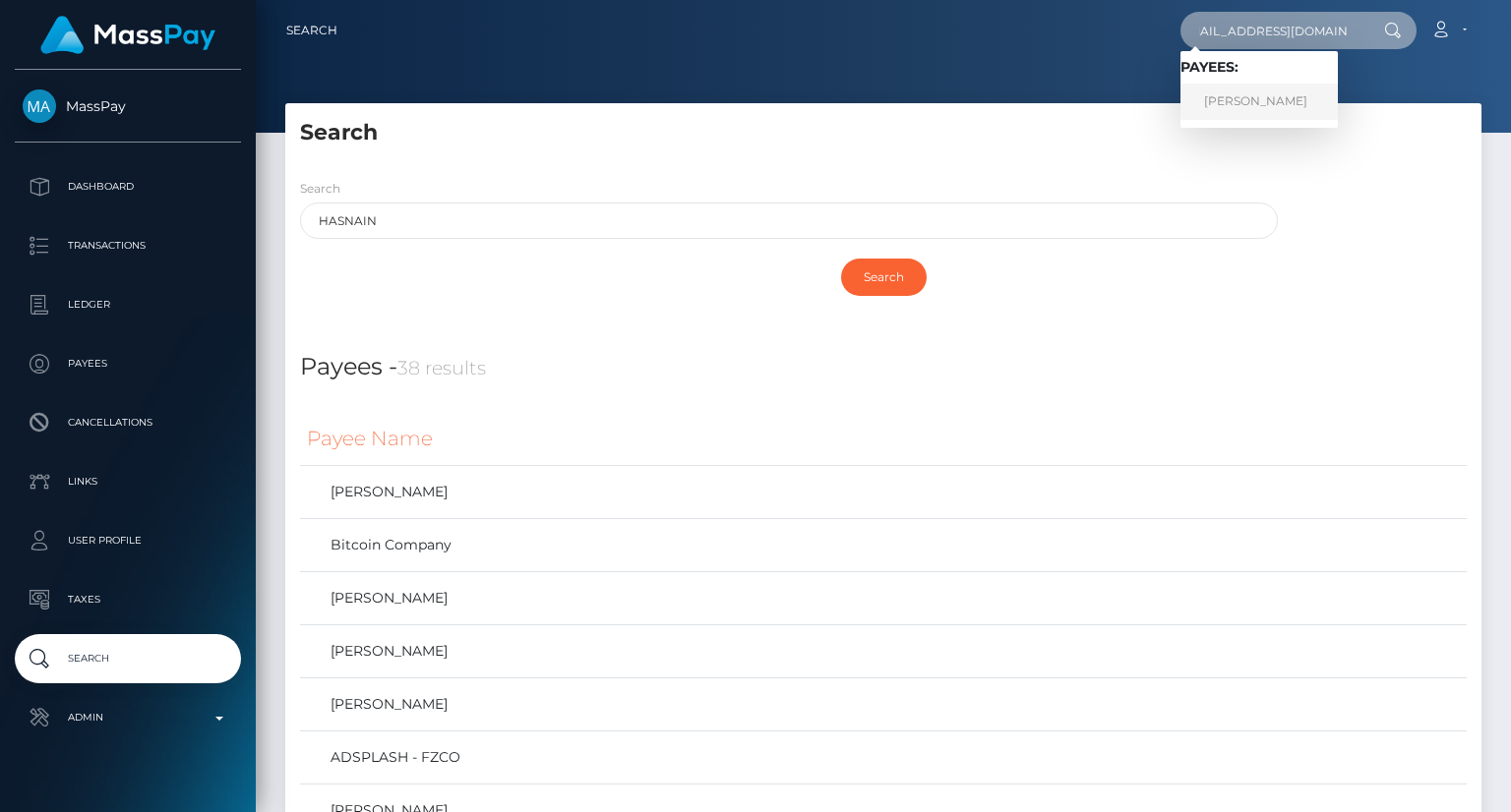
type input "[EMAIL_ADDRESS][DOMAIN_NAME]"
click at [1268, 107] on link "[PERSON_NAME]" at bounding box center [1259, 102] width 158 height 36
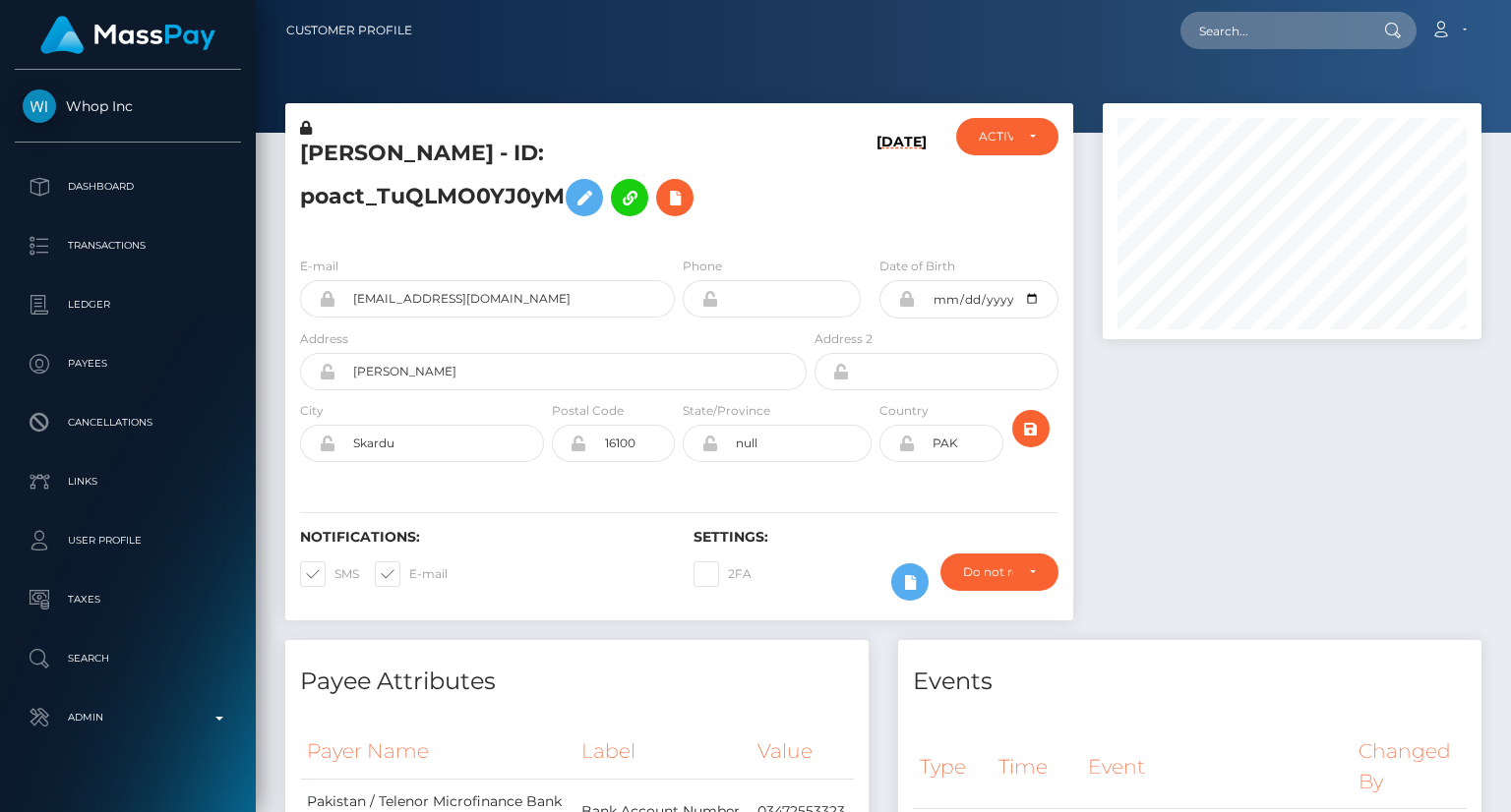
scroll to position [236, 378]
click at [422, 155] on h5 "MUHAMMAD HASNAIN Hasnain - ID: poact_TuQLMO0YJ0yM" at bounding box center [548, 183] width 496 height 88
copy h5 "MUHAMMAD HASNAIN Hasnain - ID: poact_TuQLMO0YJ0yM"
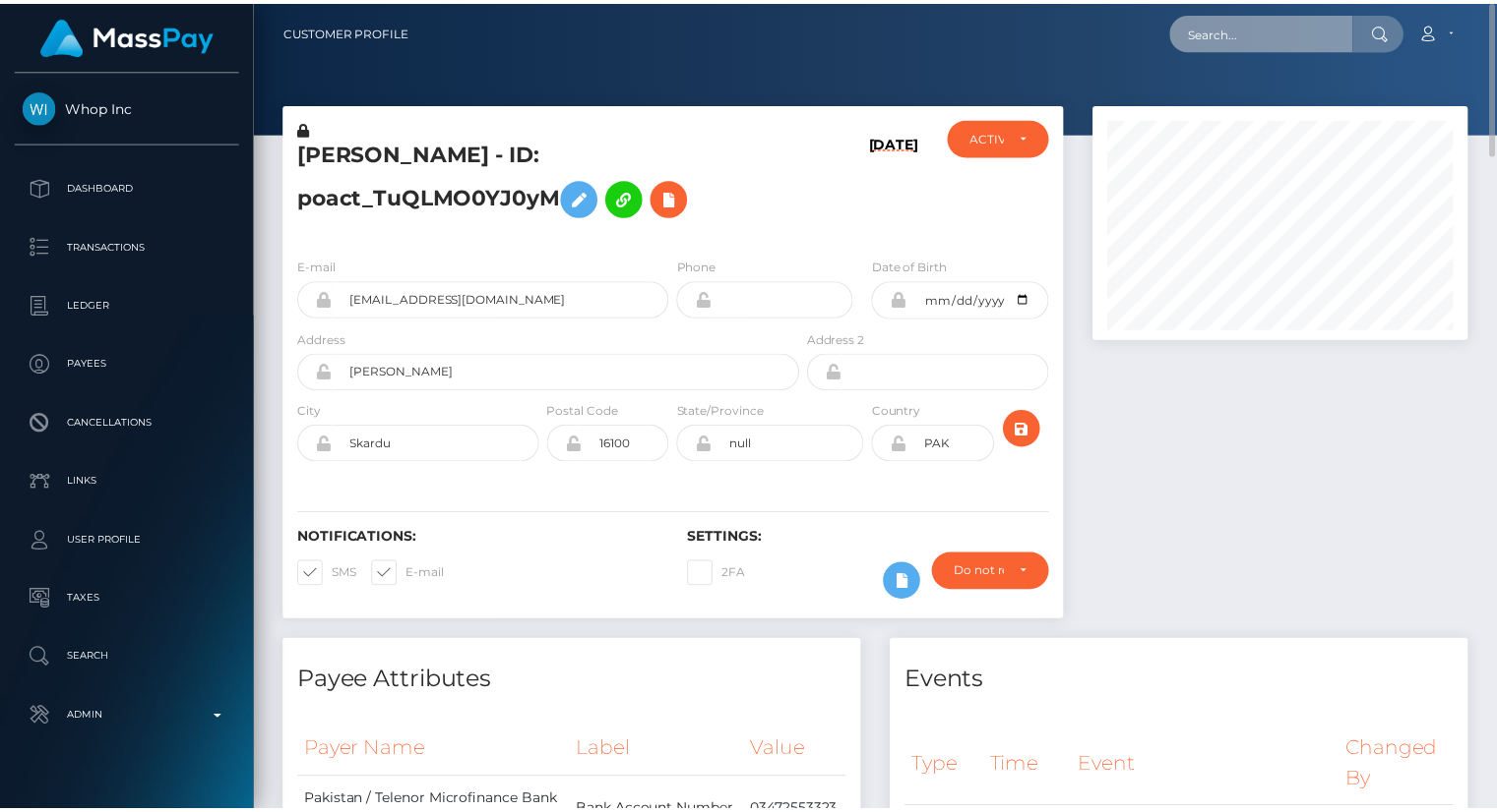
scroll to position [236, 374]
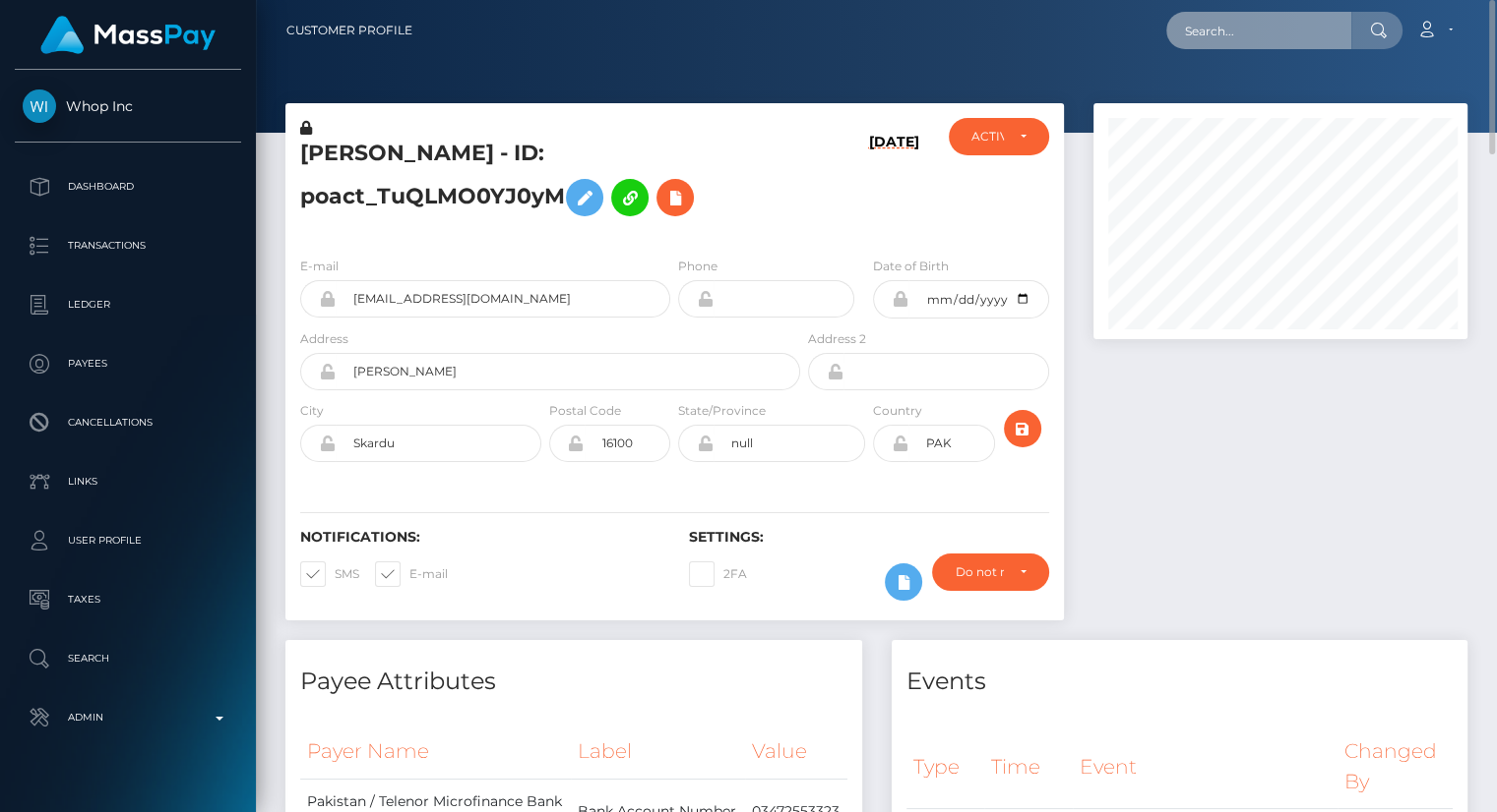
click at [1275, 24] on input "text" at bounding box center [1257, 30] width 185 height 37
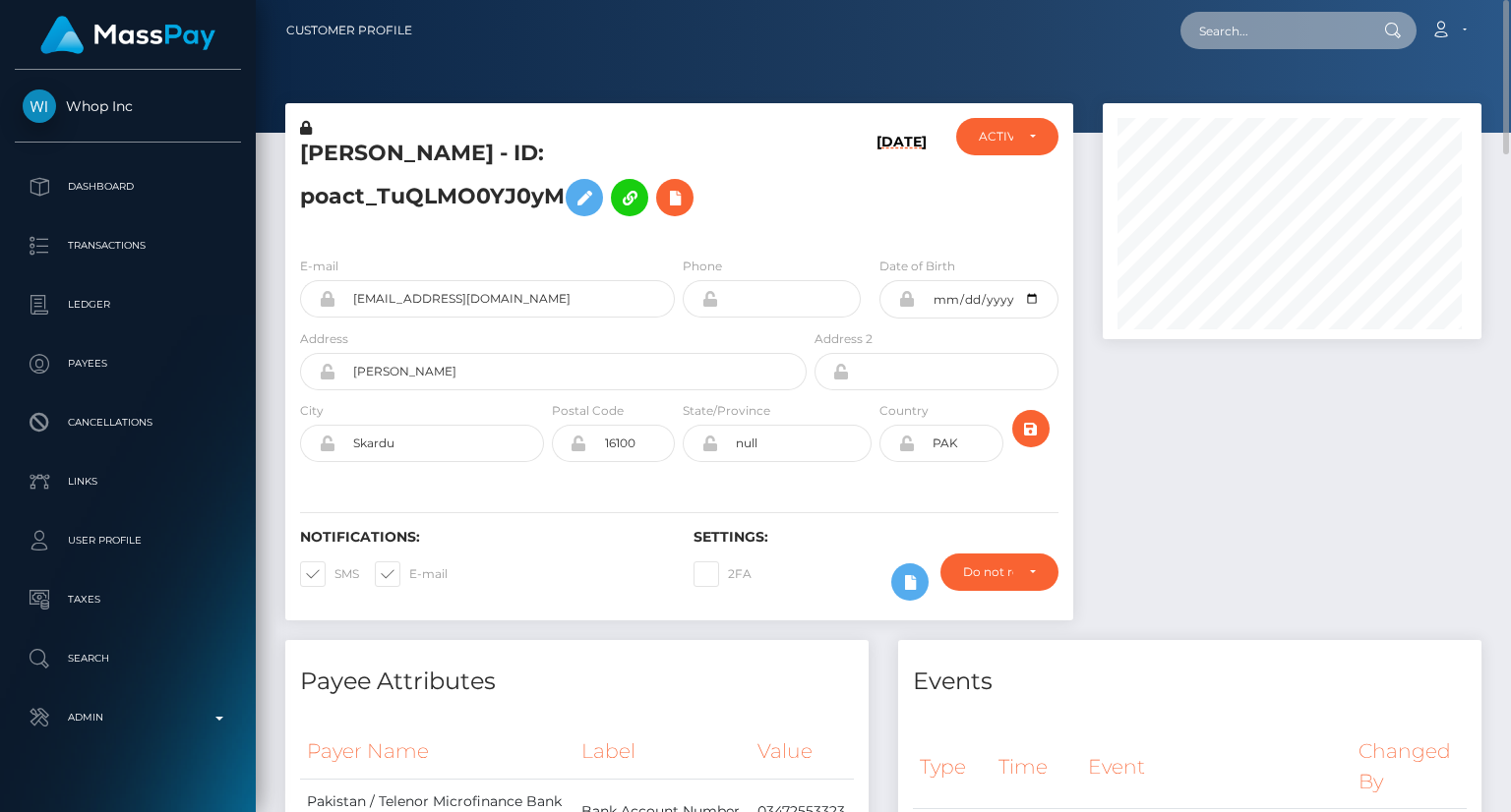
scroll to position [236, 378]
paste input "MSP53a0feabf33b9b4"
type input "MSP53a0feabf33b9b4"
click at [1178, 475] on div at bounding box center [1291, 372] width 408 height 537
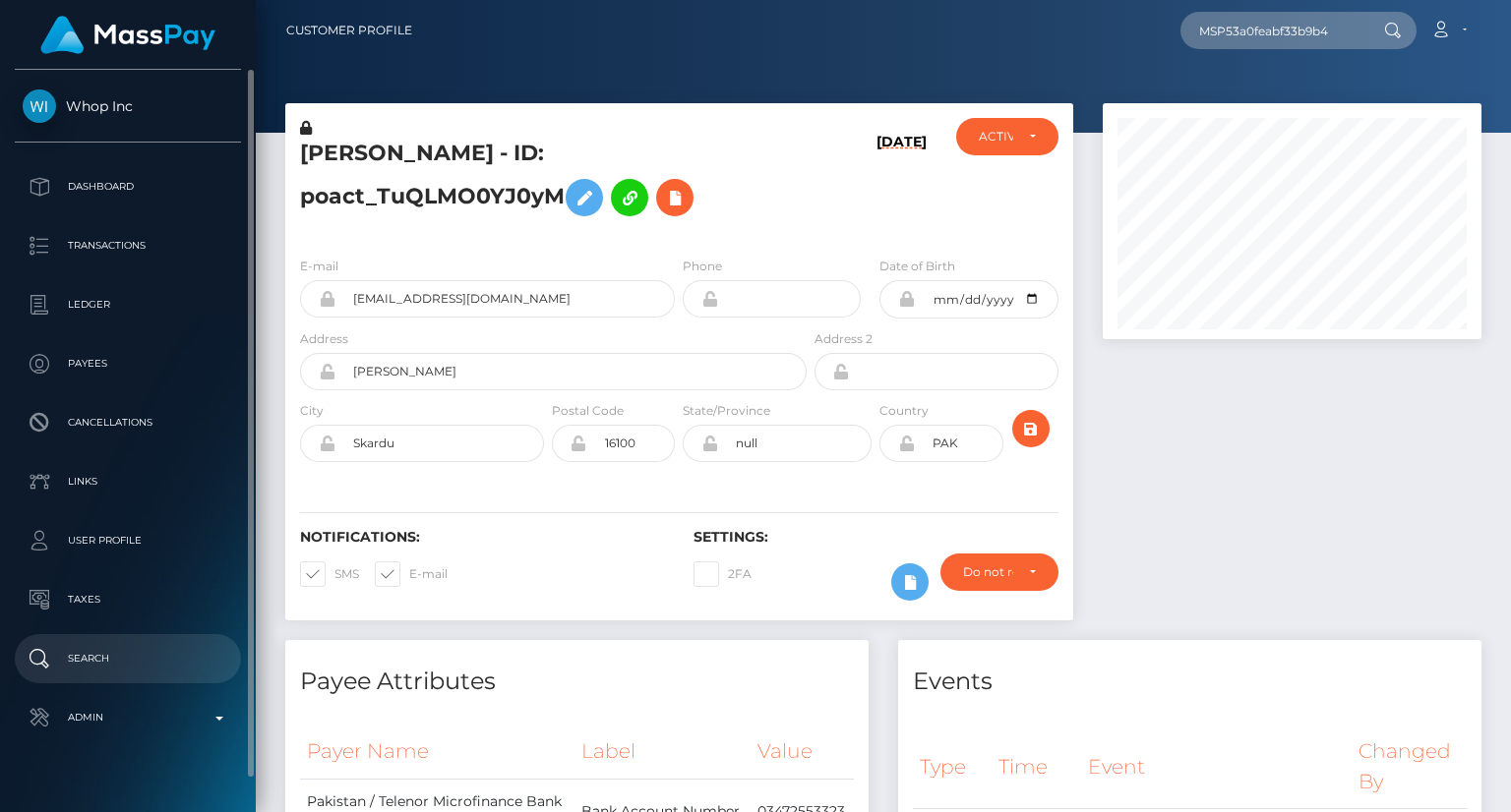
click at [162, 652] on p "Search" at bounding box center [128, 659] width 211 height 30
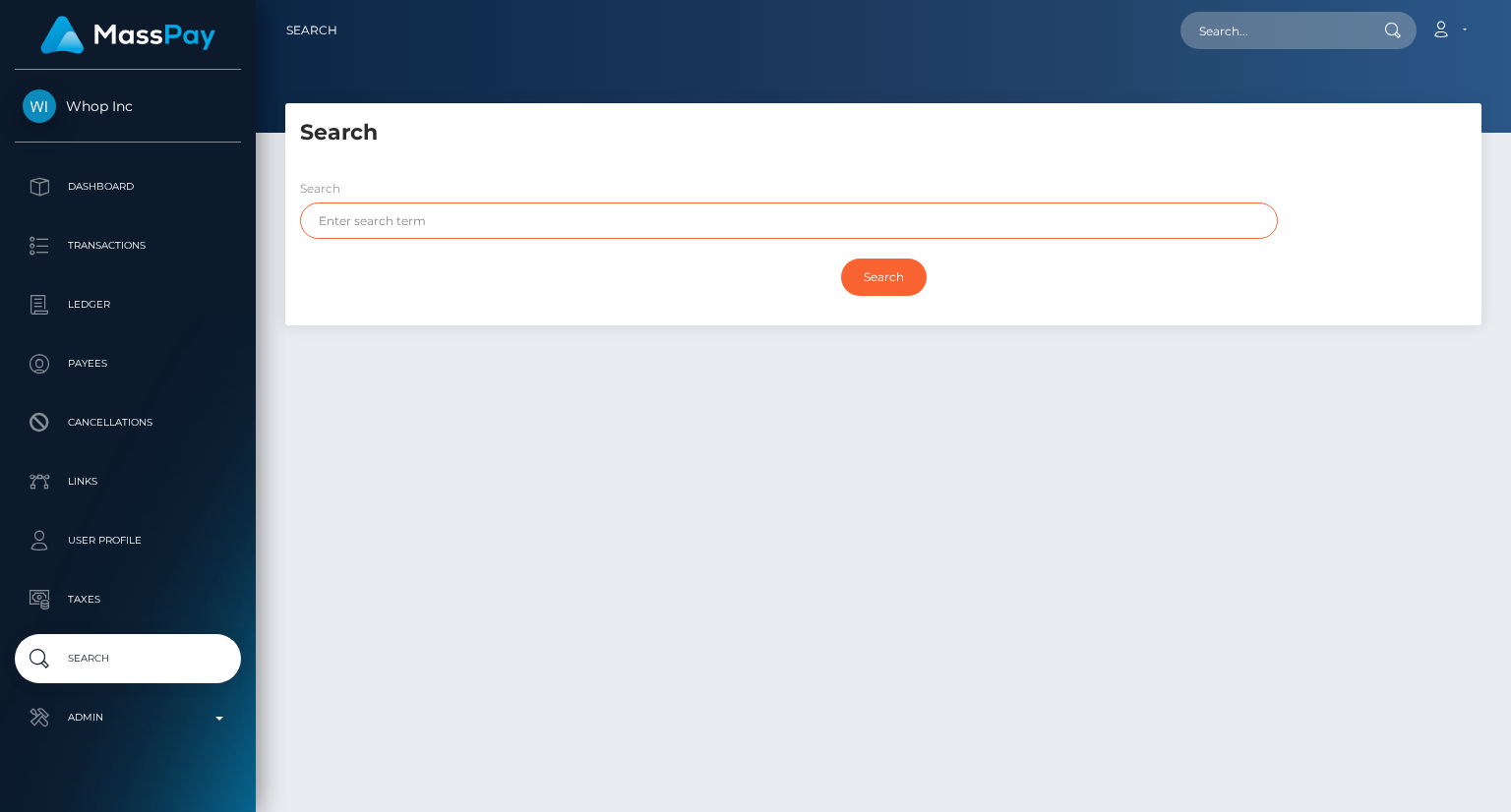
click at [508, 217] on input "text" at bounding box center [789, 220] width 978 height 36
paste input "HASNAIN"
type input "HASNAIN"
click at [881, 285] on input "Search" at bounding box center [884, 276] width 86 height 37
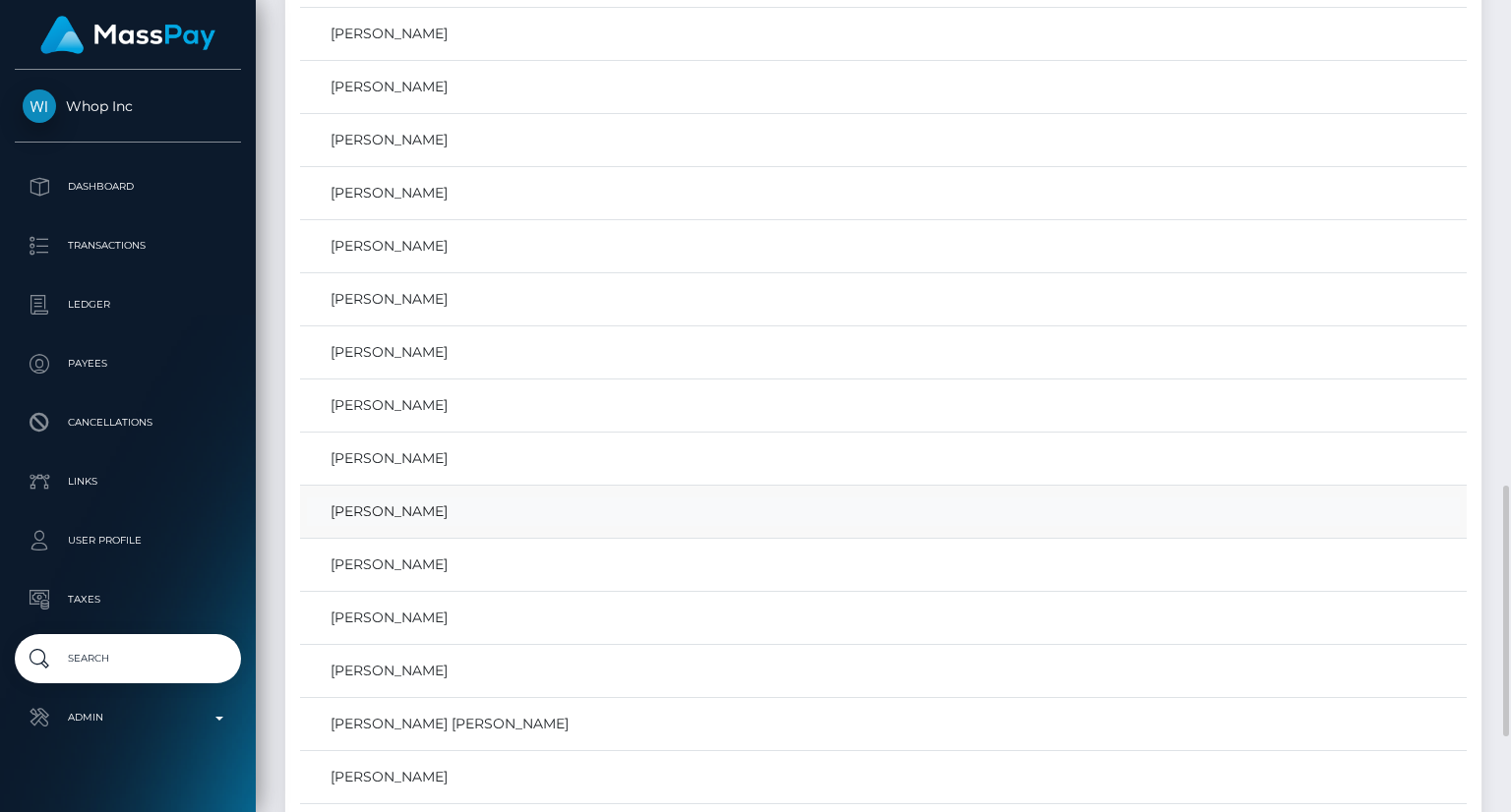
scroll to position [1475, 0]
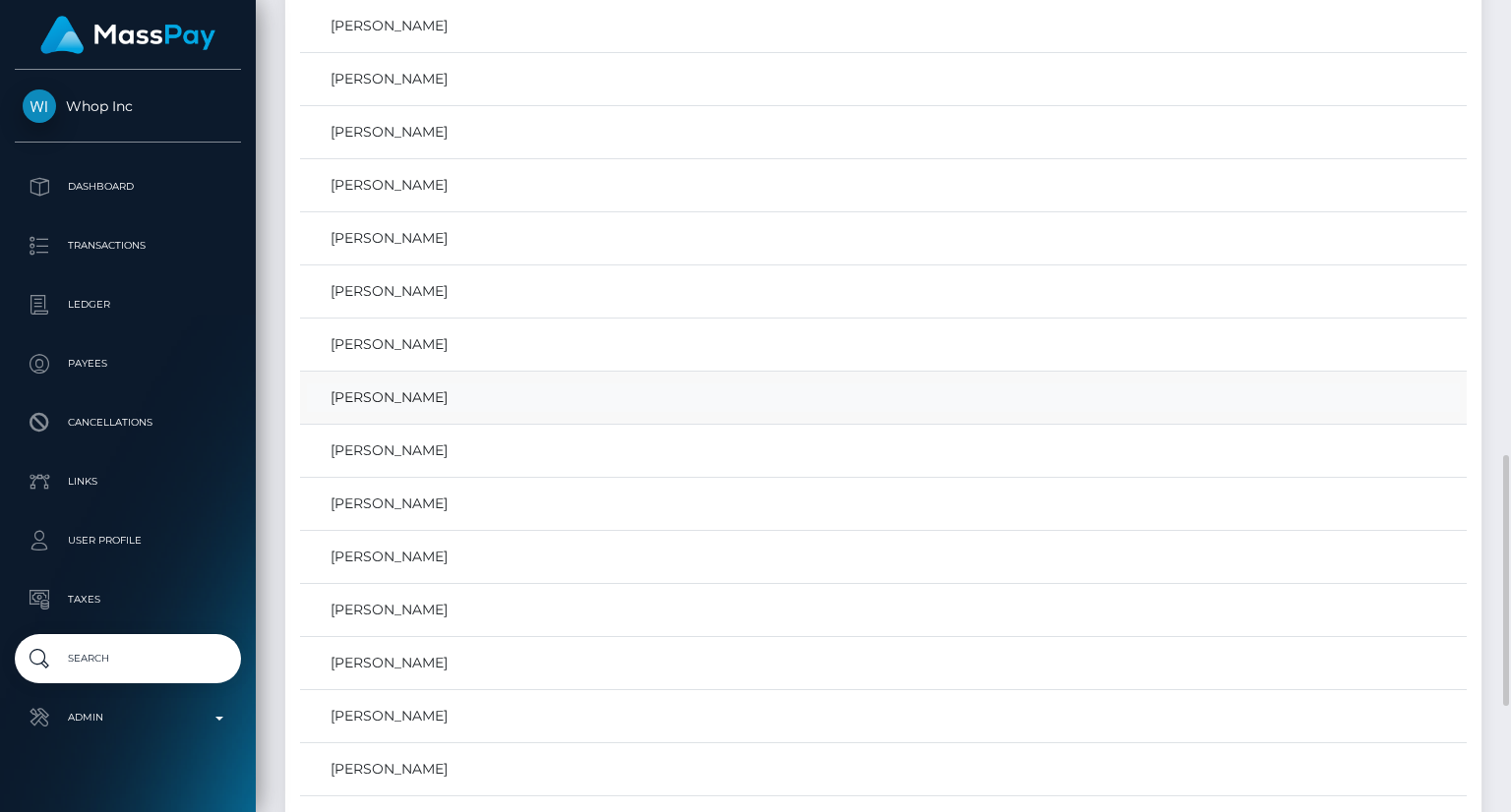
click at [433, 394] on link "Muhammad Hasnain" at bounding box center [884, 398] width 1154 height 29
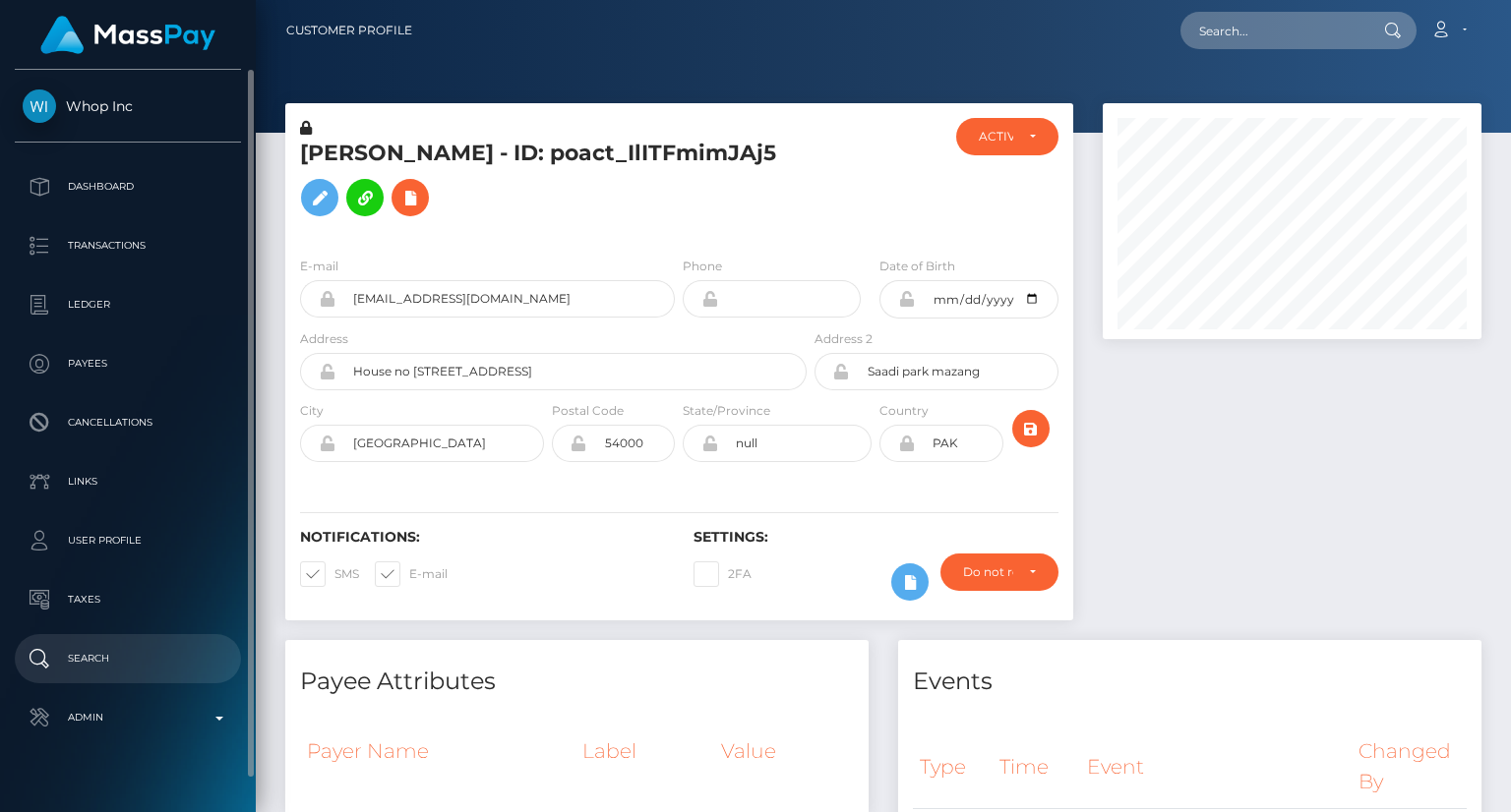
click at [110, 650] on p "Search" at bounding box center [128, 659] width 211 height 30
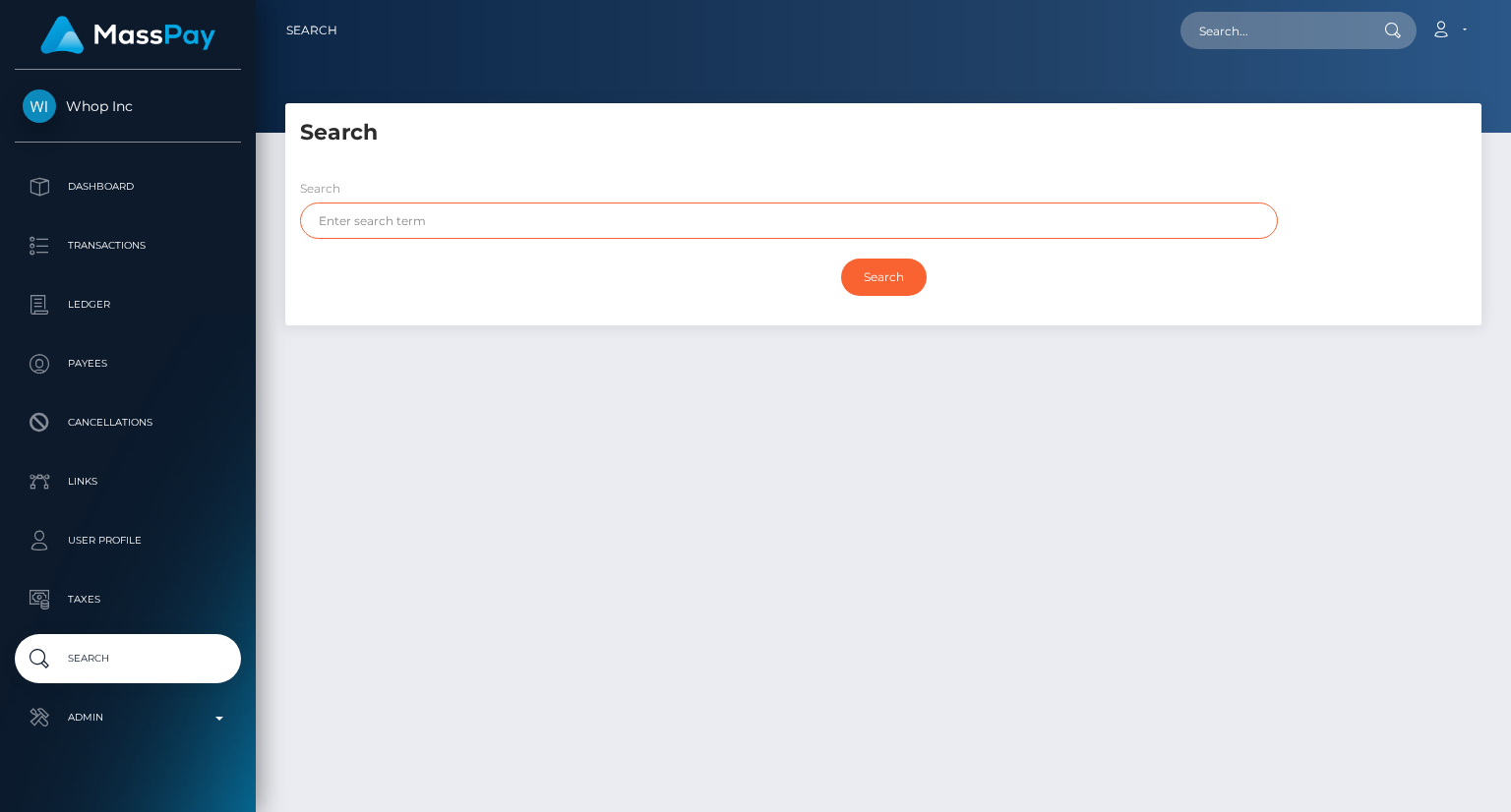
click at [527, 229] on input "text" at bounding box center [789, 220] width 978 height 36
paste input "HASNAIN"
type input "HASNAIN"
click at [1278, 33] on input "text" at bounding box center [1272, 30] width 185 height 37
paste input "MSP1e49bf02b815b16"
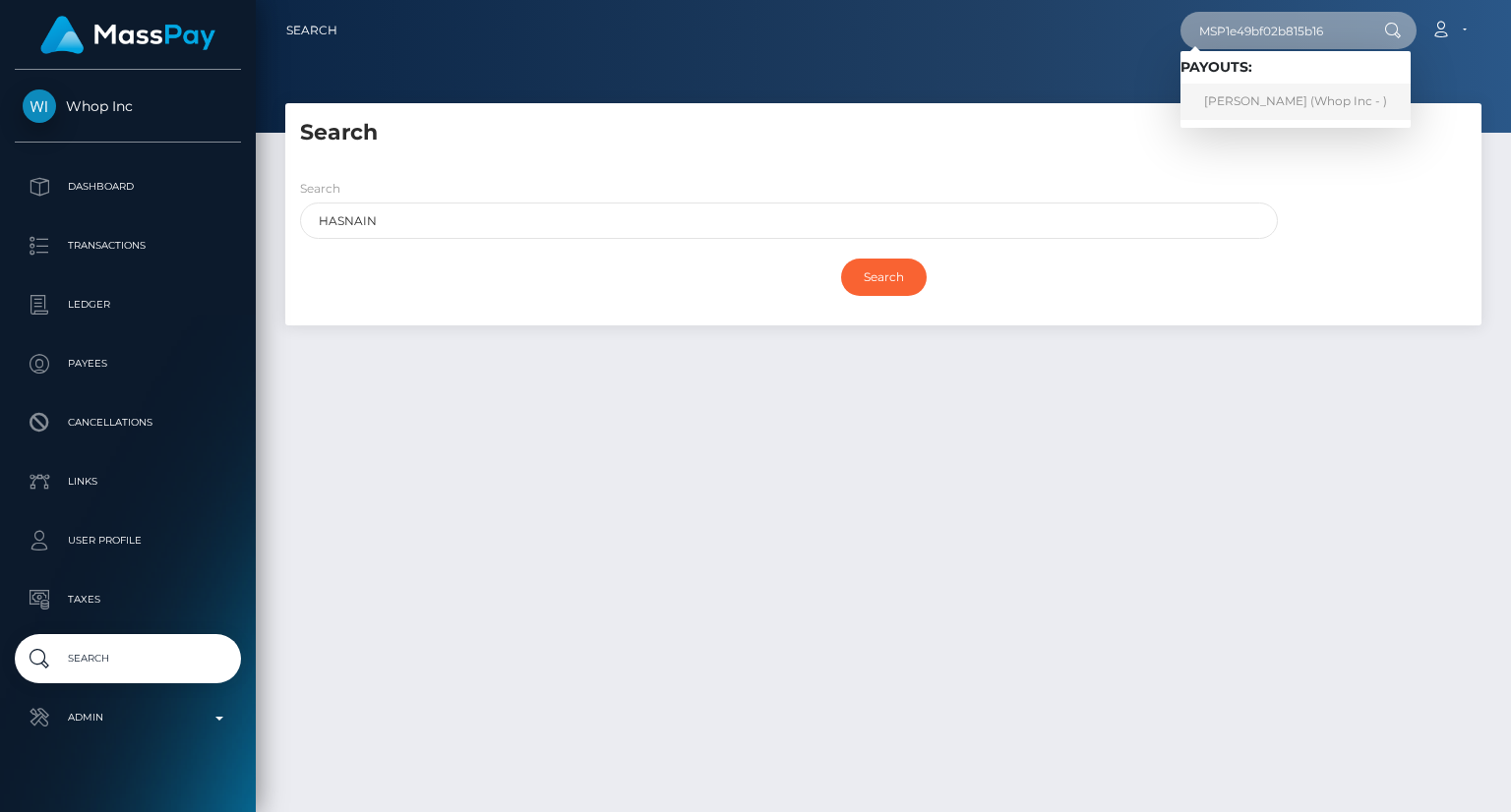
type input "MSP1e49bf02b815b16"
click at [1312, 107] on link "MUHAMMAD HASNAIN (Whop Inc - )" at bounding box center [1295, 102] width 231 height 36
